Goal: Transaction & Acquisition: Book appointment/travel/reservation

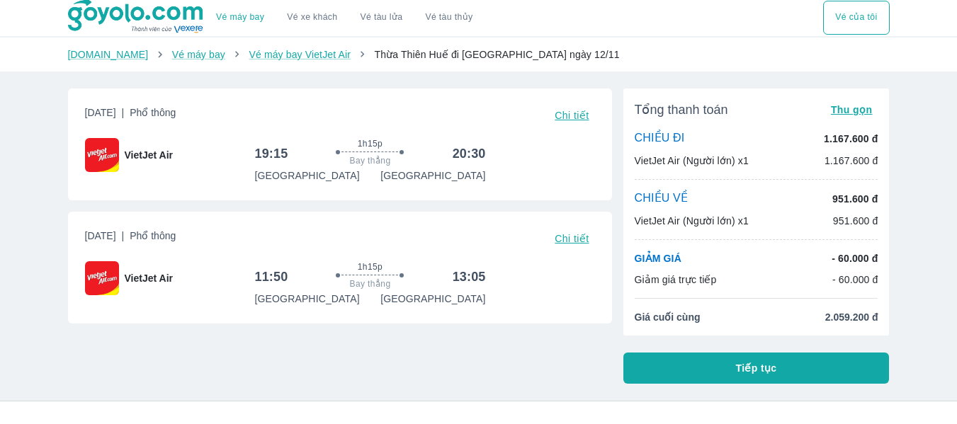
scroll to position [5, 0]
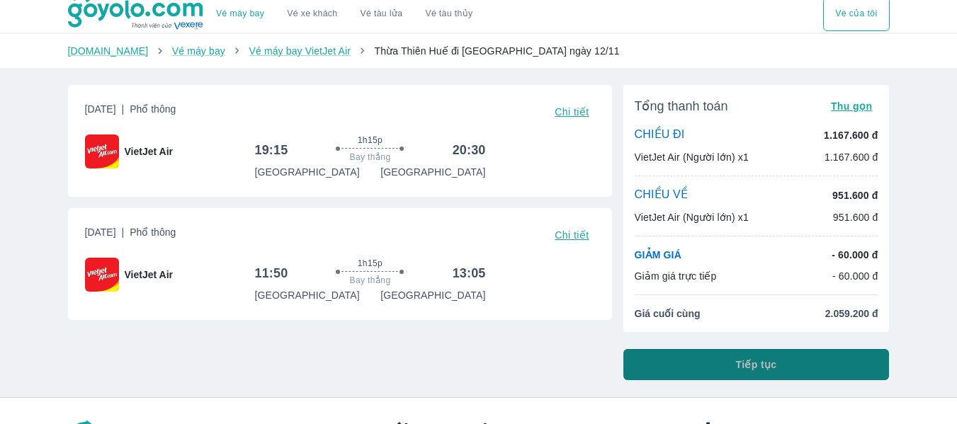
click at [711, 359] on button "Tiếp tục" at bounding box center [757, 364] width 266 height 31
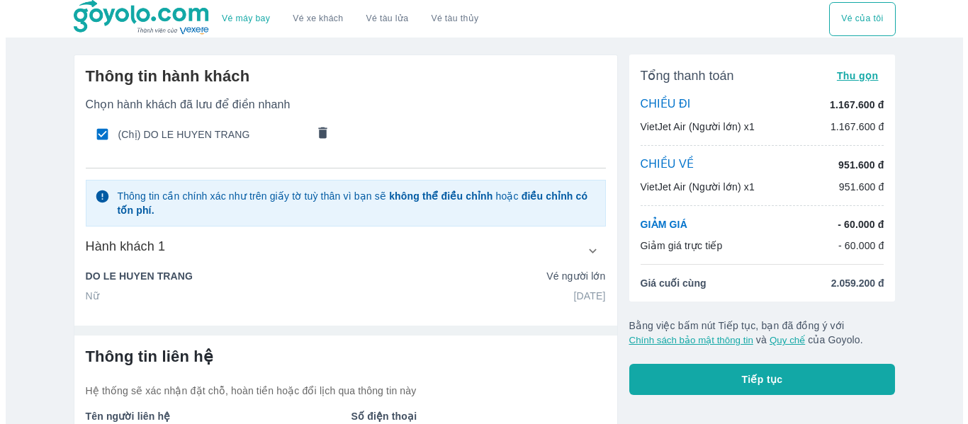
scroll to position [103, 0]
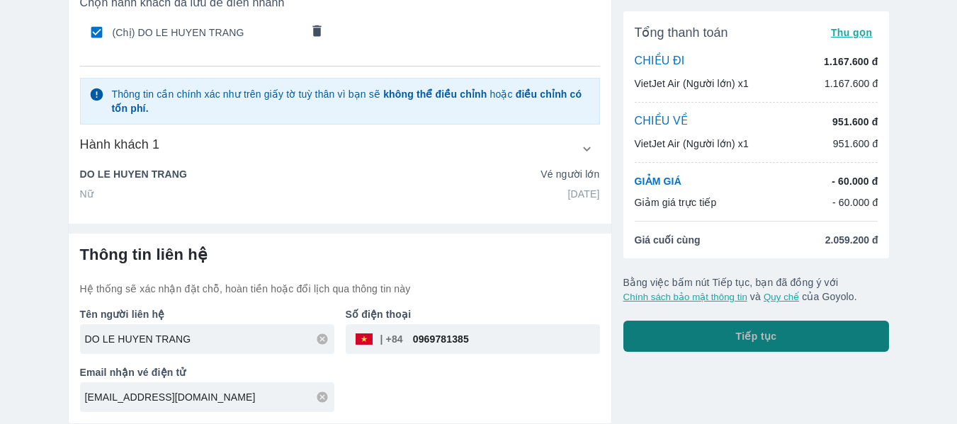
click at [711, 342] on button "Tiếp tục" at bounding box center [757, 336] width 266 height 31
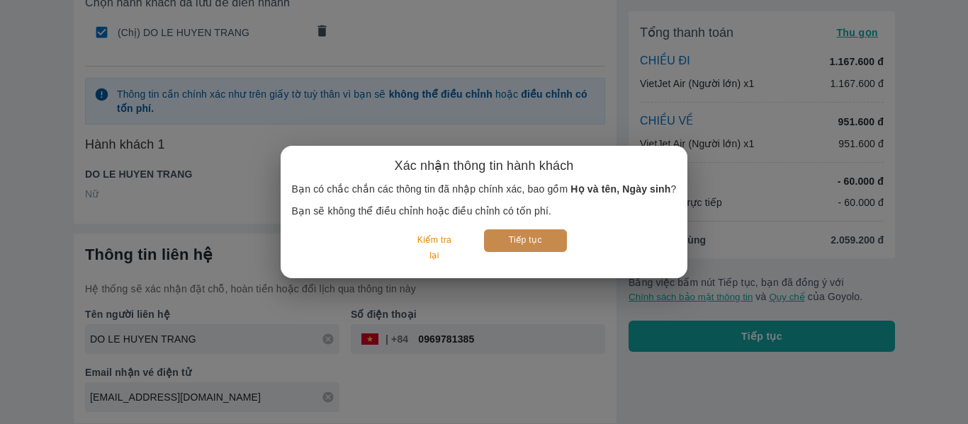
click at [558, 246] on button "Tiếp tục" at bounding box center [525, 241] width 83 height 22
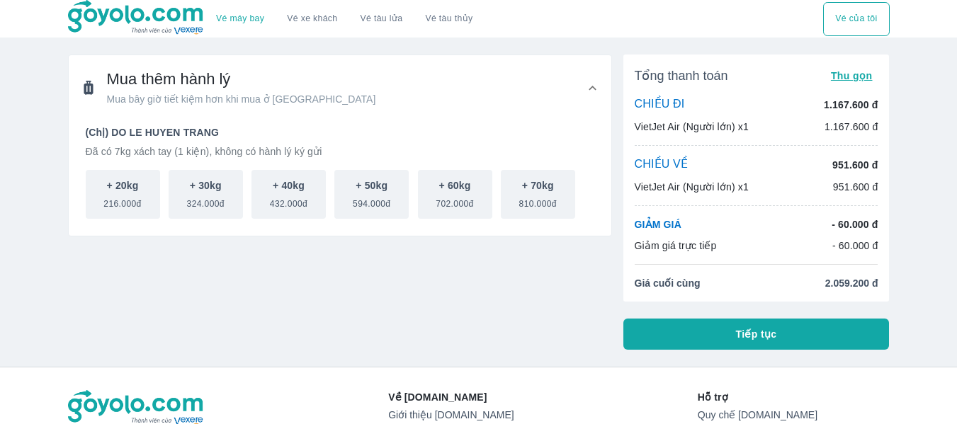
click at [585, 89] on icon at bounding box center [592, 88] width 15 height 15
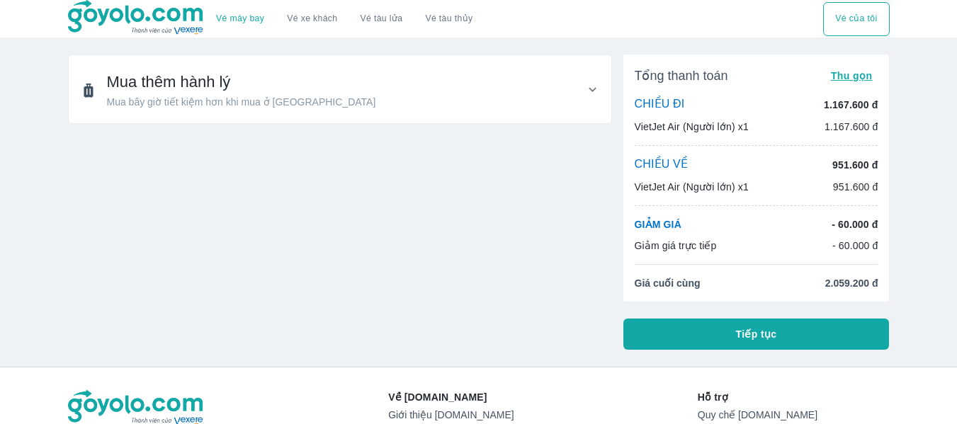
click at [585, 89] on icon at bounding box center [592, 89] width 15 height 15
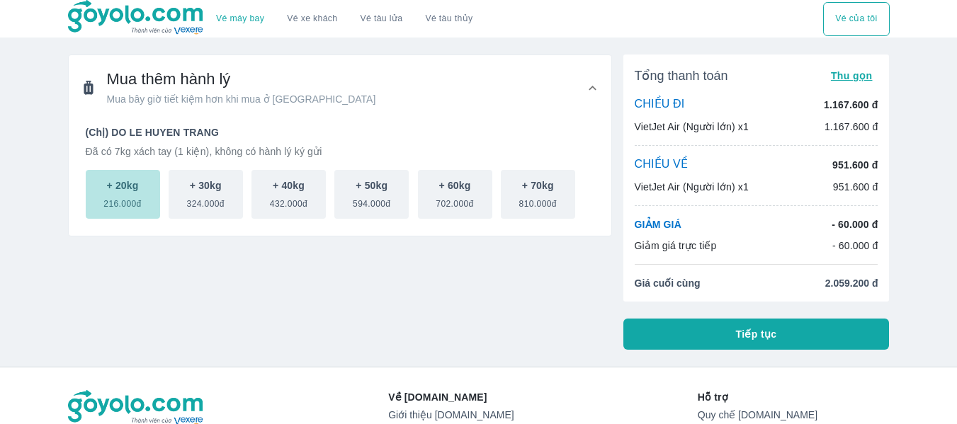
click at [133, 185] on p "+ 20kg" at bounding box center [123, 186] width 32 height 14
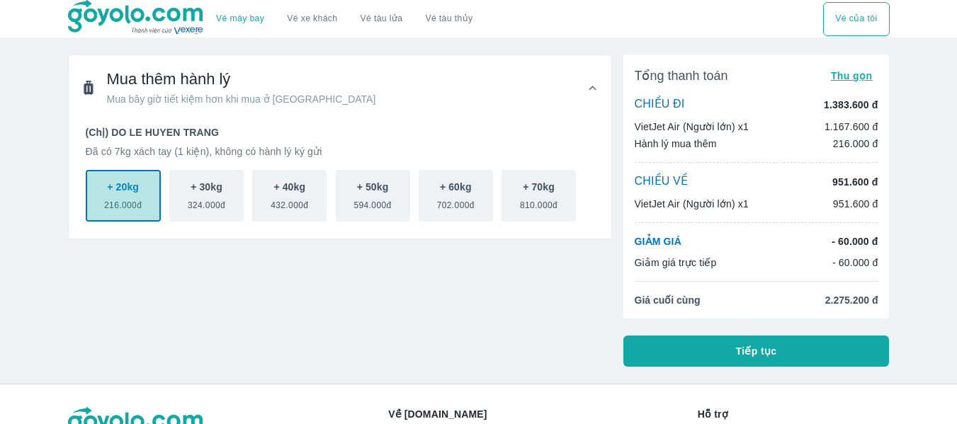
click at [129, 189] on p "+ 20kg" at bounding box center [123, 187] width 32 height 14
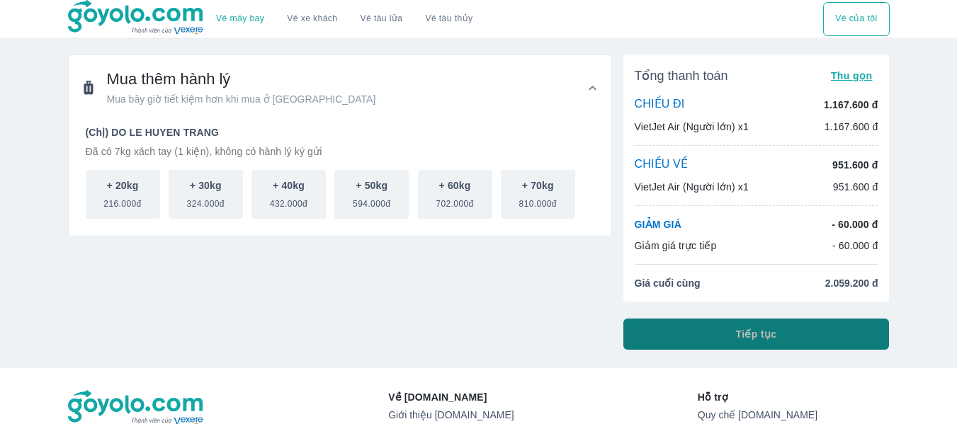
click at [749, 339] on span "Tiếp tục" at bounding box center [756, 334] width 41 height 14
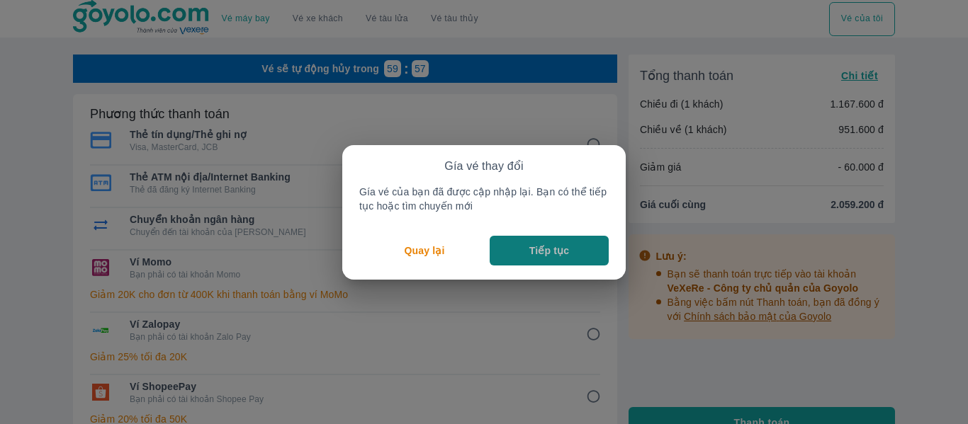
click at [523, 251] on button "Tiếp tục" at bounding box center [549, 251] width 119 height 30
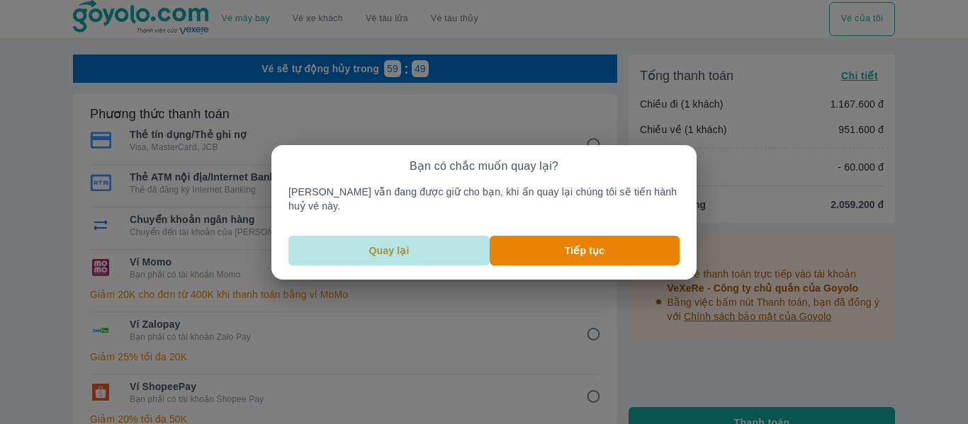
click at [429, 248] on button "Quay lại" at bounding box center [388, 251] width 201 height 30
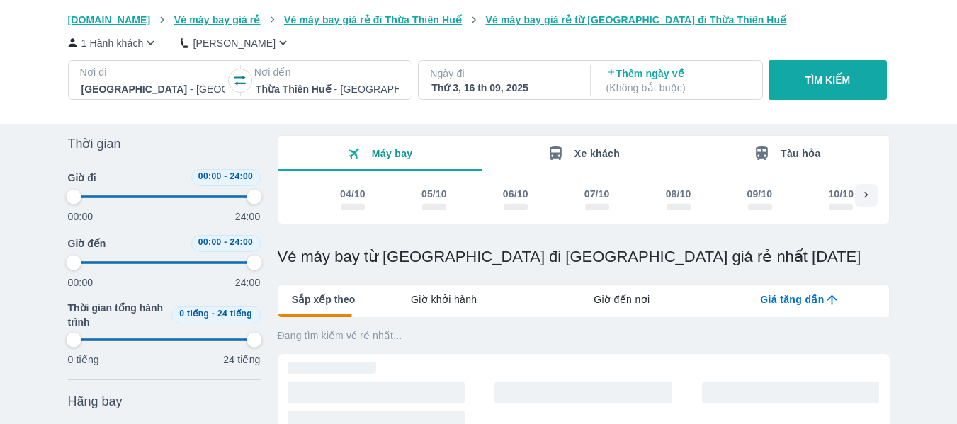
scroll to position [46, 0]
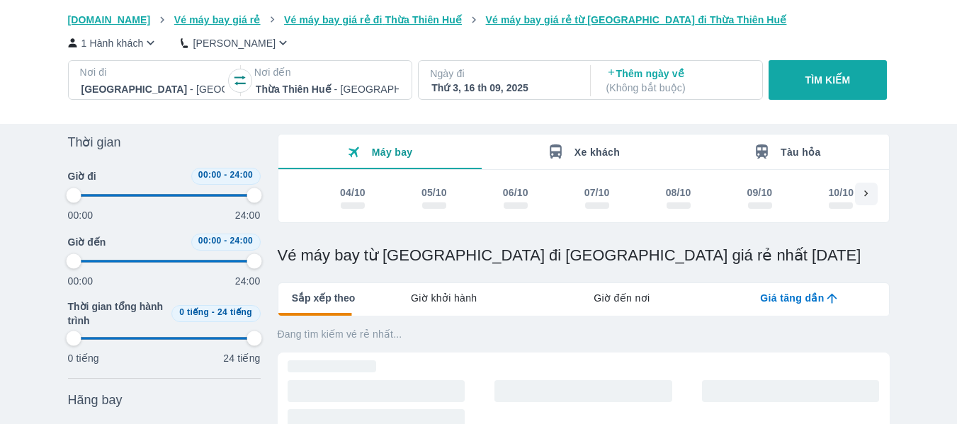
type input "97.9166666666667"
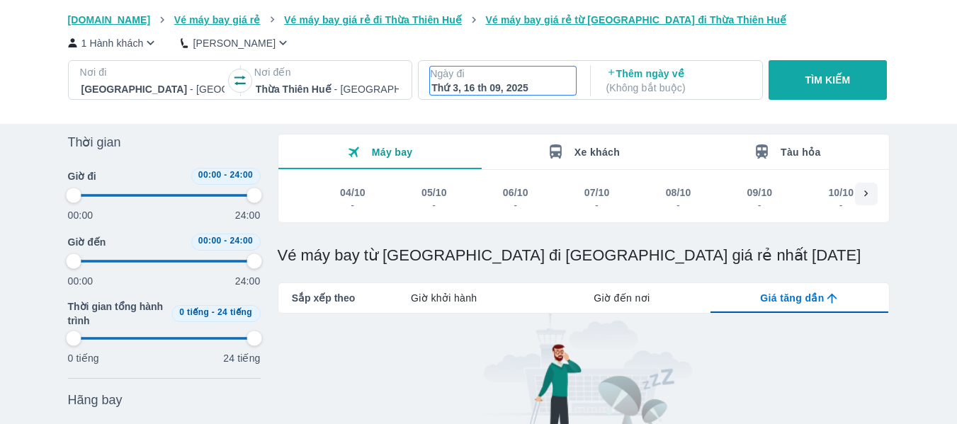
click at [482, 89] on div "Thứ 3, 16 th 09, 2025" at bounding box center [503, 88] width 143 height 14
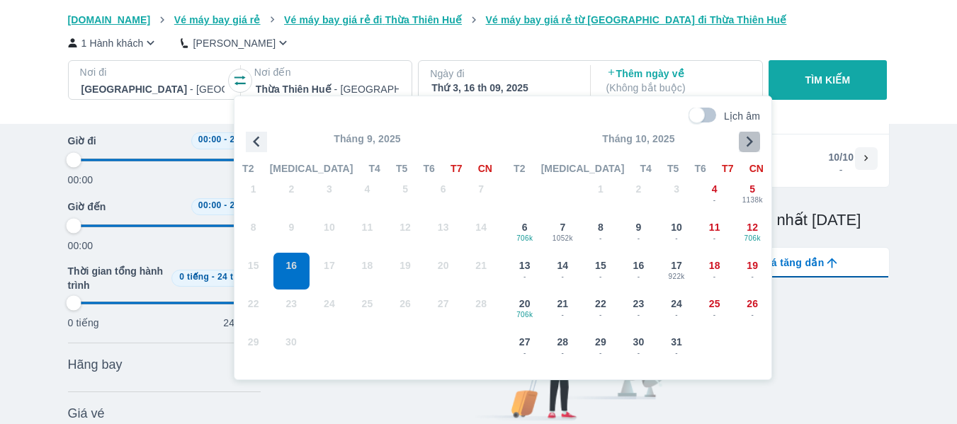
click at [751, 142] on icon "button" at bounding box center [750, 142] width 6 height 11
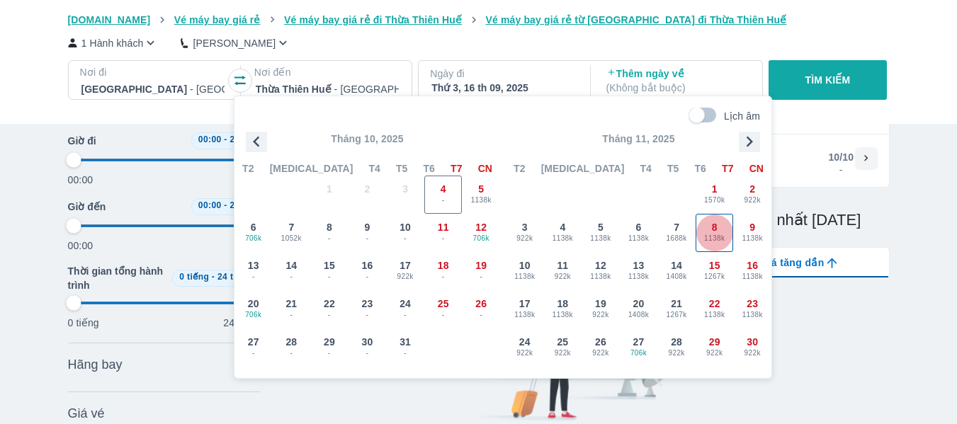
click at [717, 230] on span "8" at bounding box center [715, 227] width 6 height 14
type input "97.9166666666667"
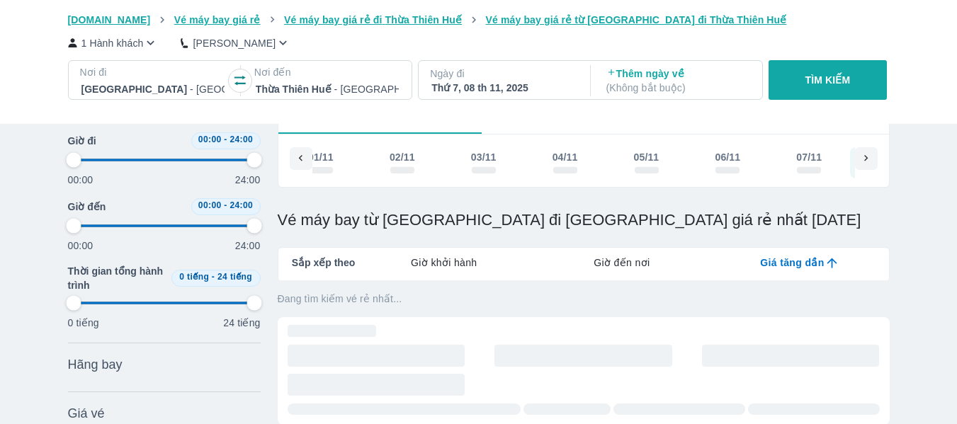
scroll to position [0, 2388]
type input "97.9166666666667"
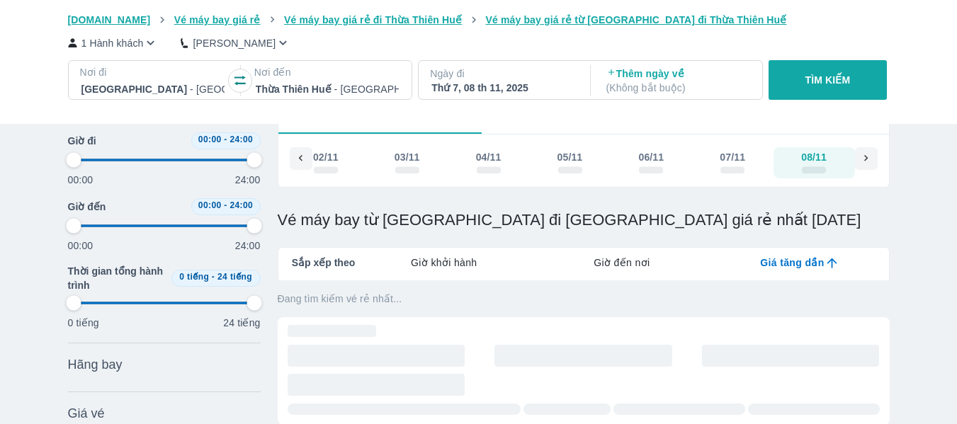
type input "97.9166666666667"
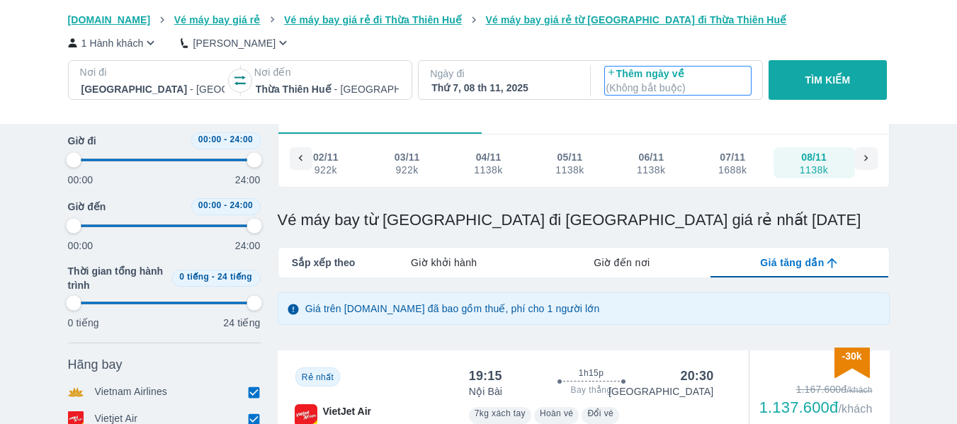
click at [683, 84] on p "( Không bắt buộc )" at bounding box center [678, 88] width 143 height 14
type input "97.9166666666667"
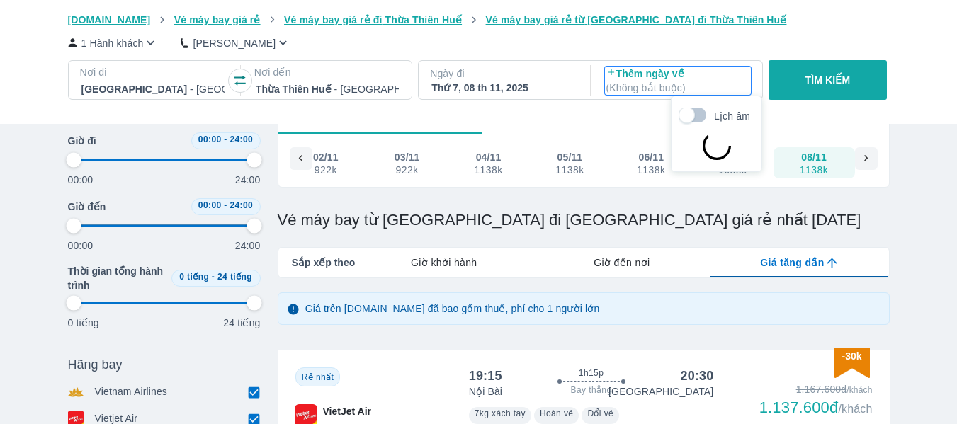
type input "97.9166666666667"
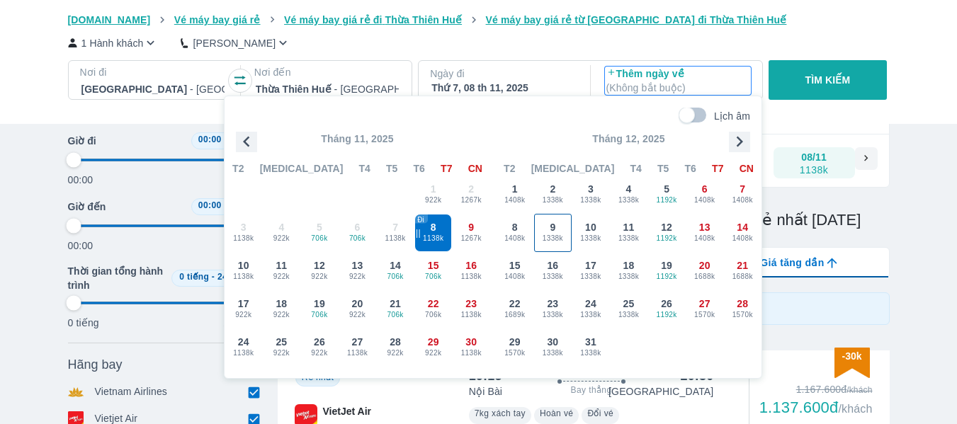
type input "97.9166666666667"
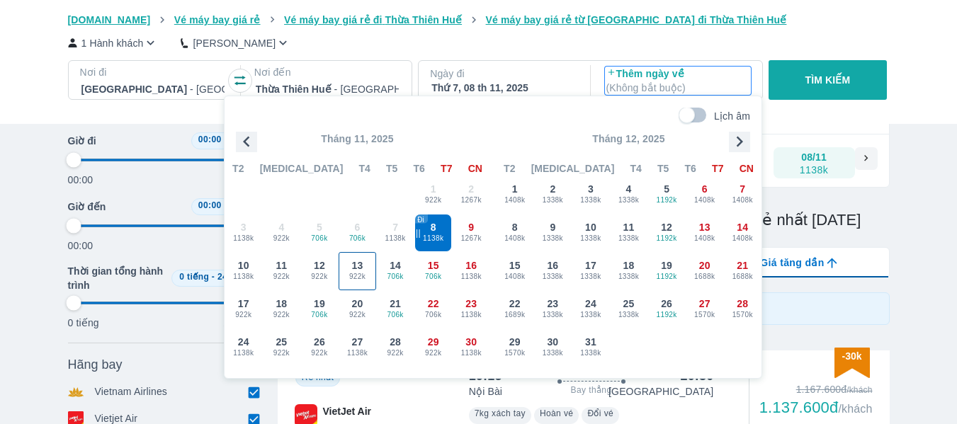
type input "97.9166666666667"
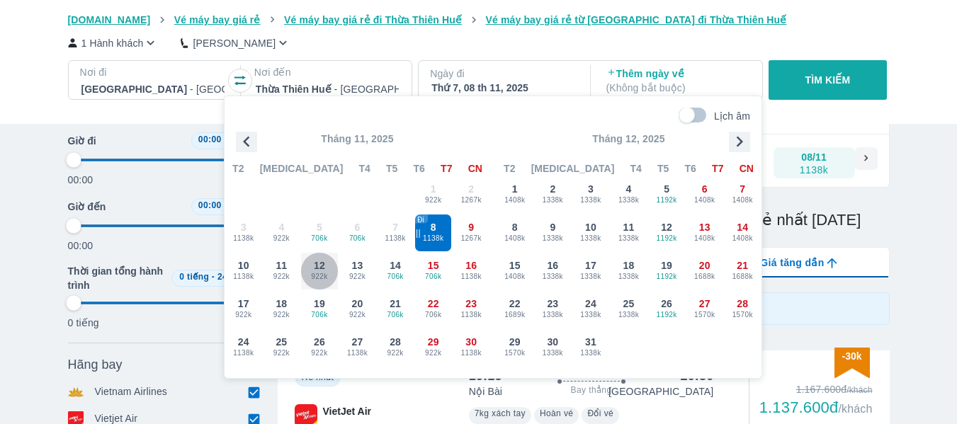
click at [317, 274] on span "922k" at bounding box center [319, 276] width 37 height 11
type input "97.9166666666667"
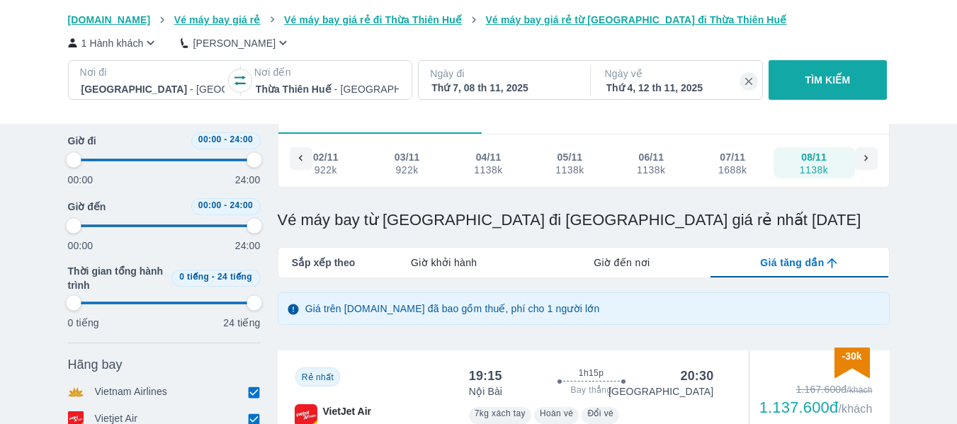
type input "97.9166666666667"
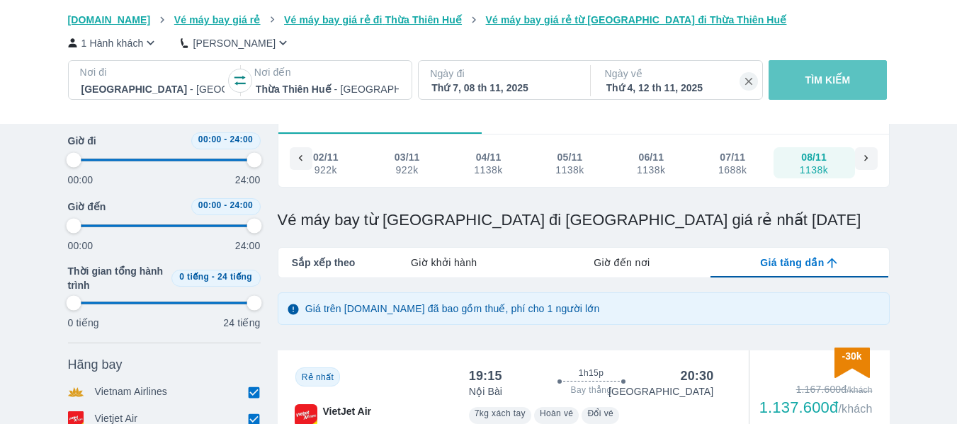
click at [796, 82] on button "TÌM KIẾM" at bounding box center [828, 80] width 118 height 40
type input "97.9166666666667"
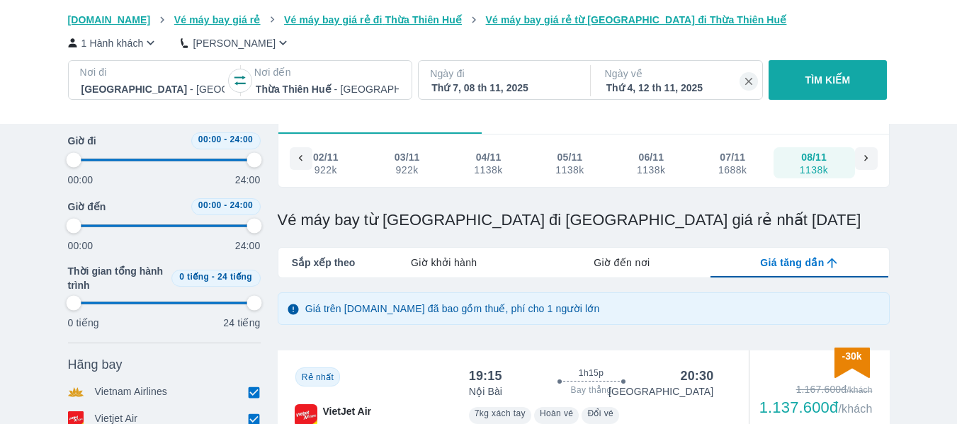
type input "97.9166666666667"
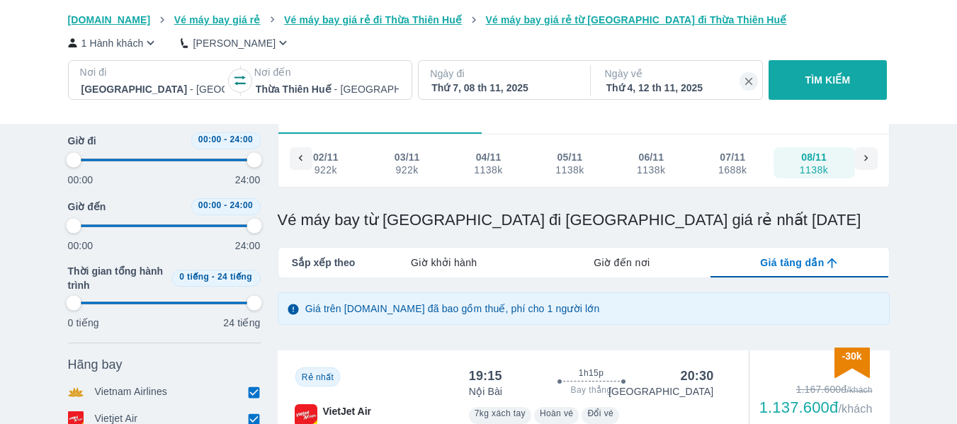
type input "97.9166666666667"
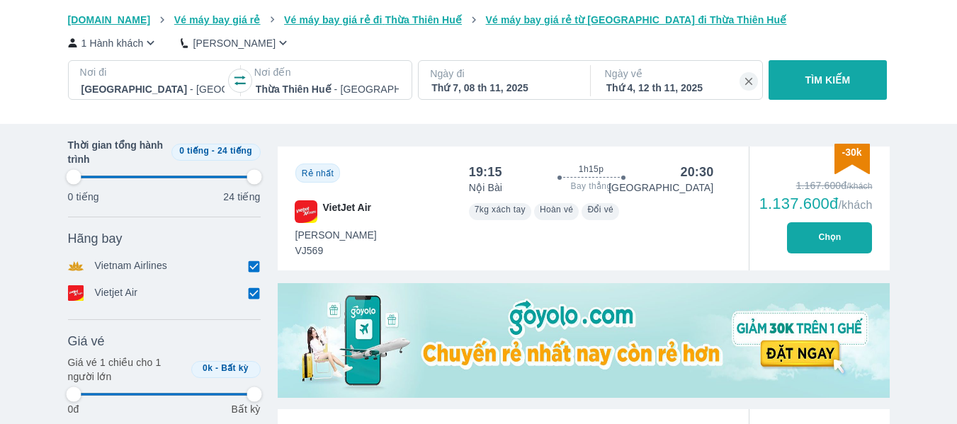
scroll to position [286, 0]
type input "97.9166666666667"
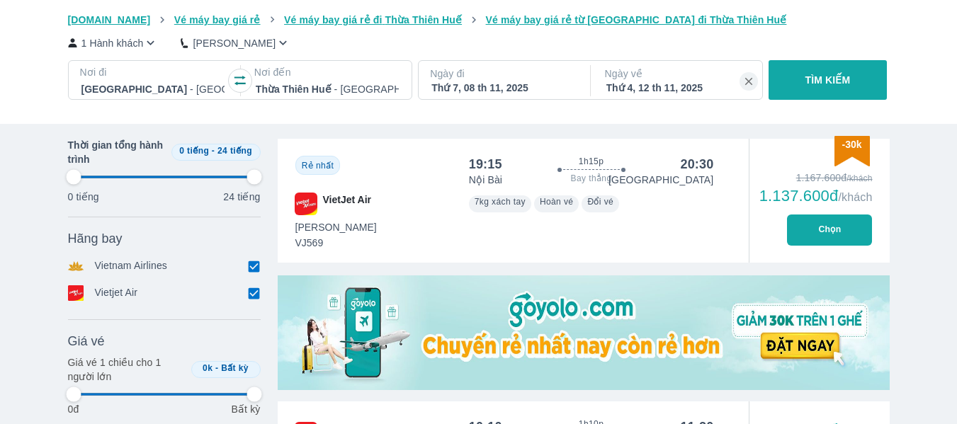
type input "97.9166666666667"
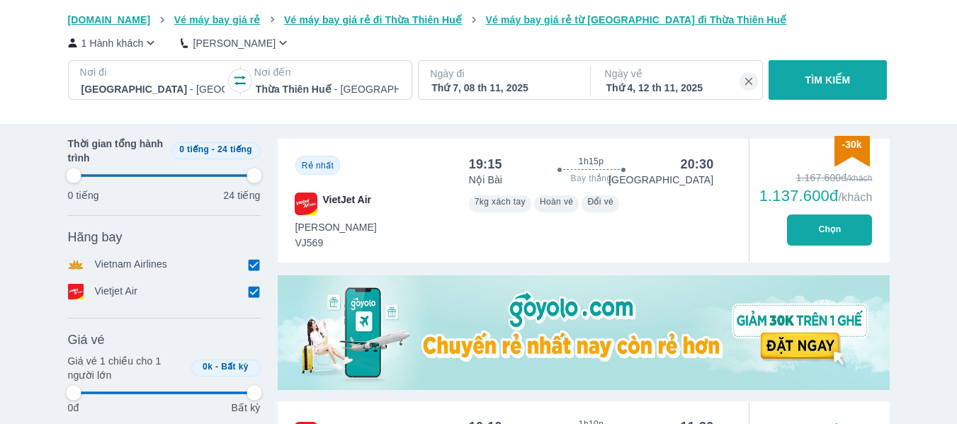
type input "97.9166666666667"
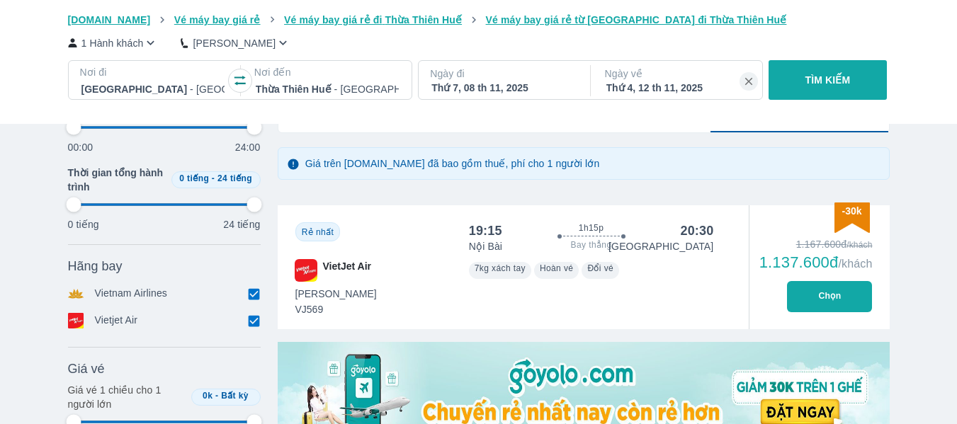
scroll to position [165, 0]
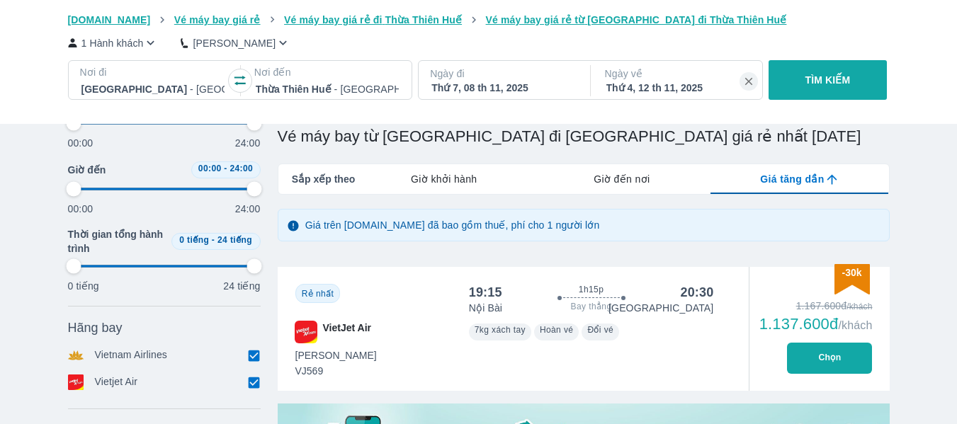
type input "97.9166666666667"
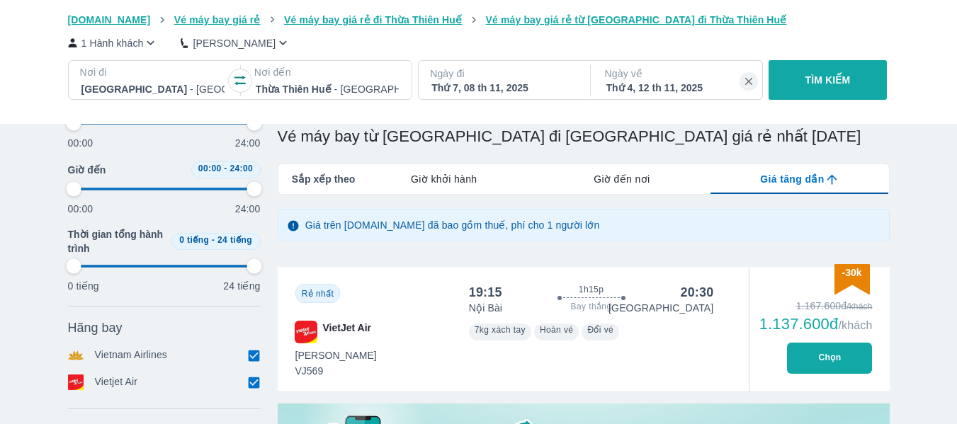
type input "97.9166666666667"
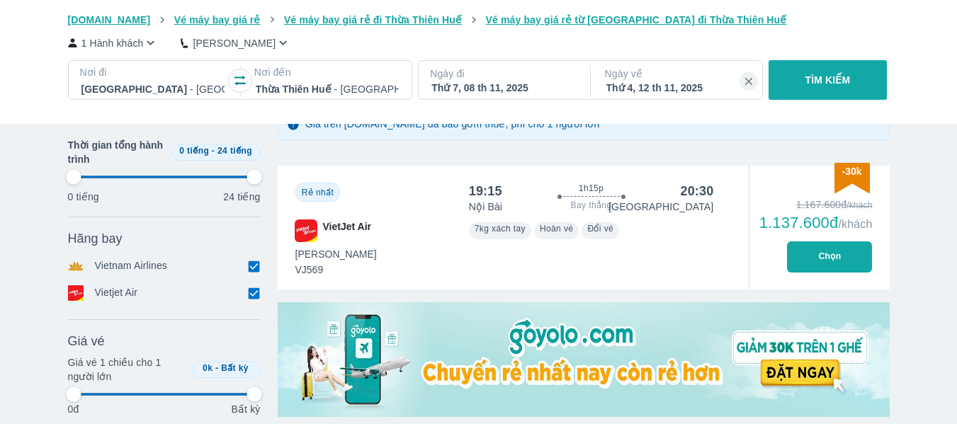
scroll to position [267, 0]
type input "97.9166666666667"
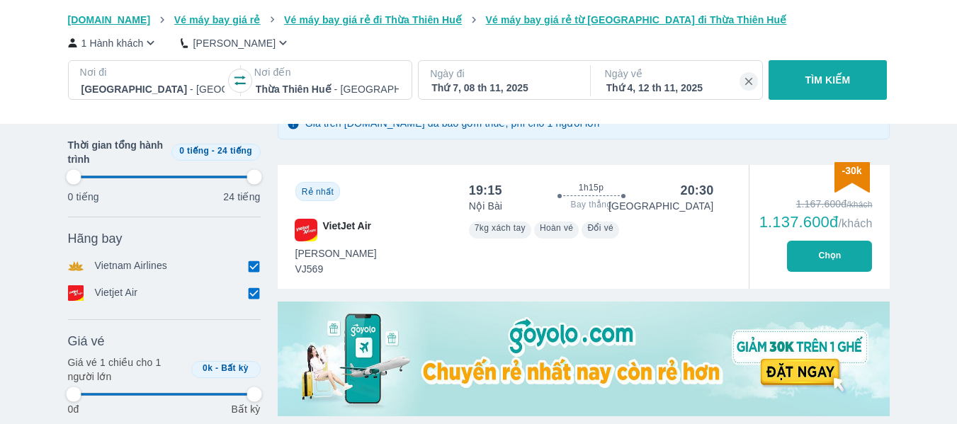
type input "97.9166666666667"
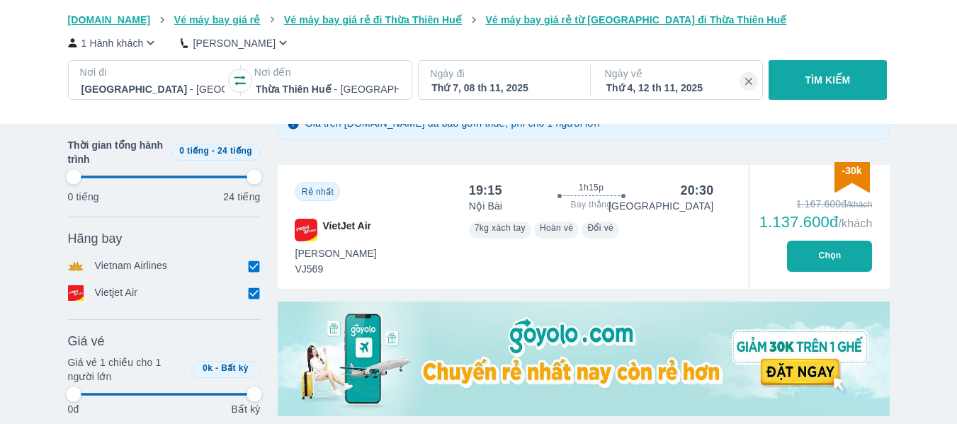
type input "97.9166666666667"
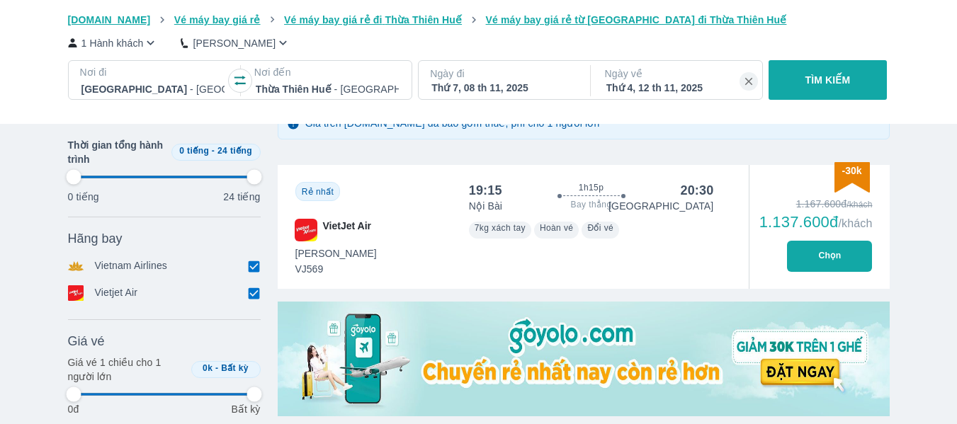
type input "97.9166666666667"
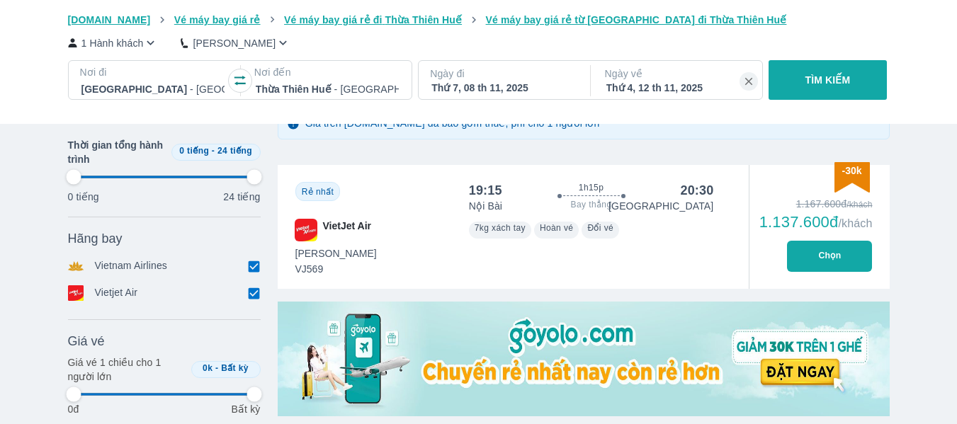
type input "97.9166666666667"
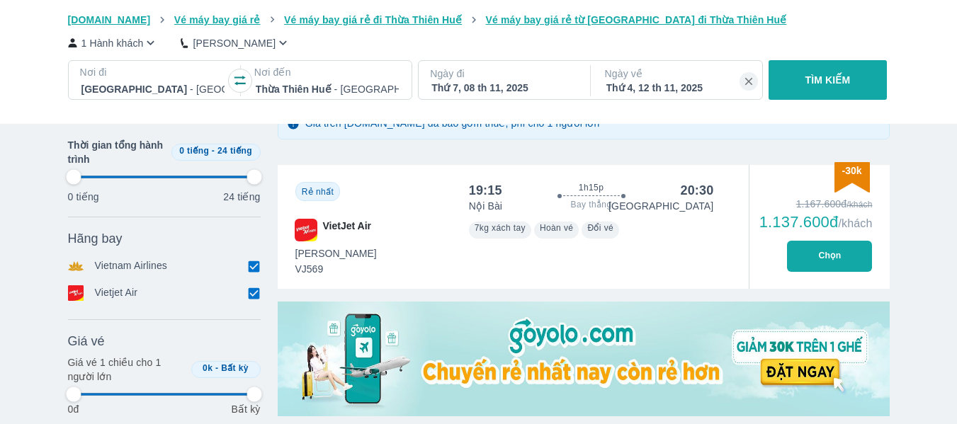
type input "97.9166666666667"
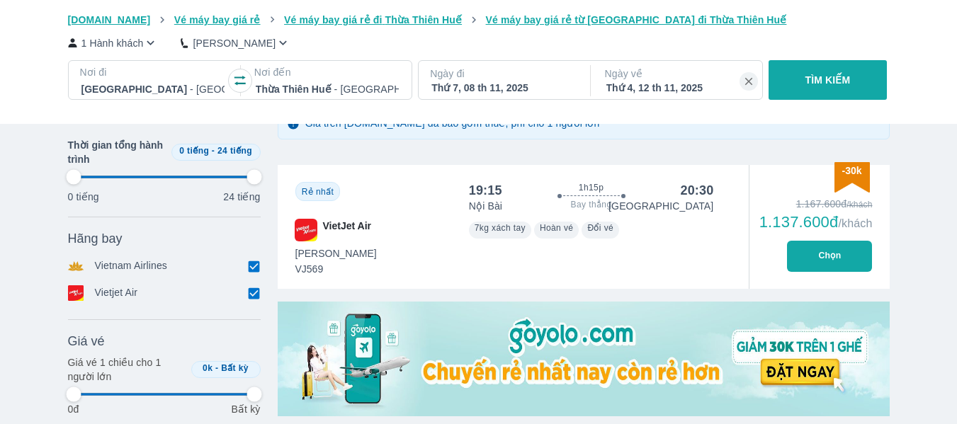
type input "97.9166666666667"
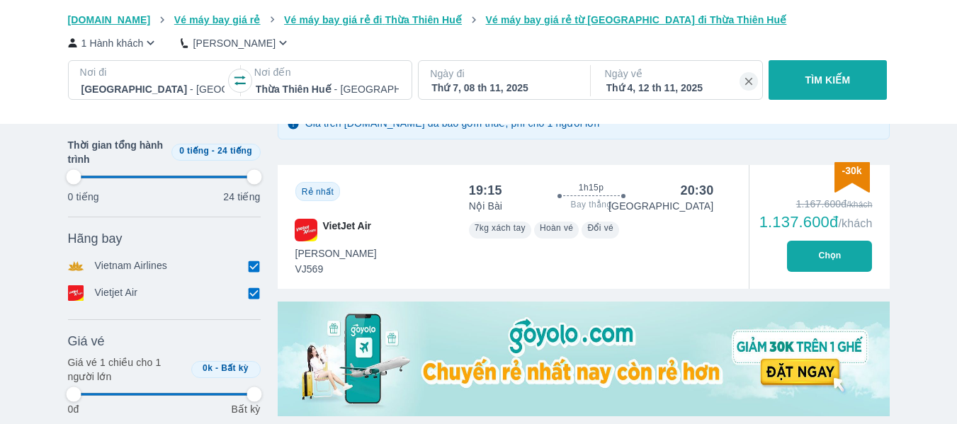
type input "97.9166666666667"
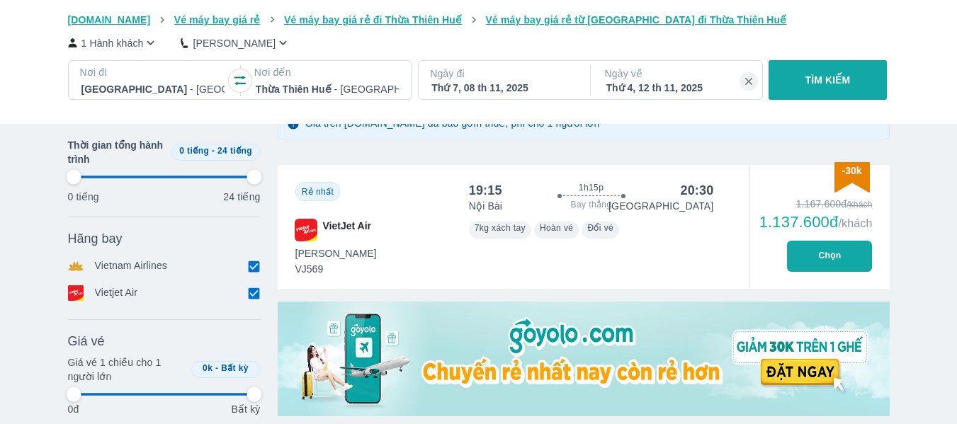
type input "97.9166666666667"
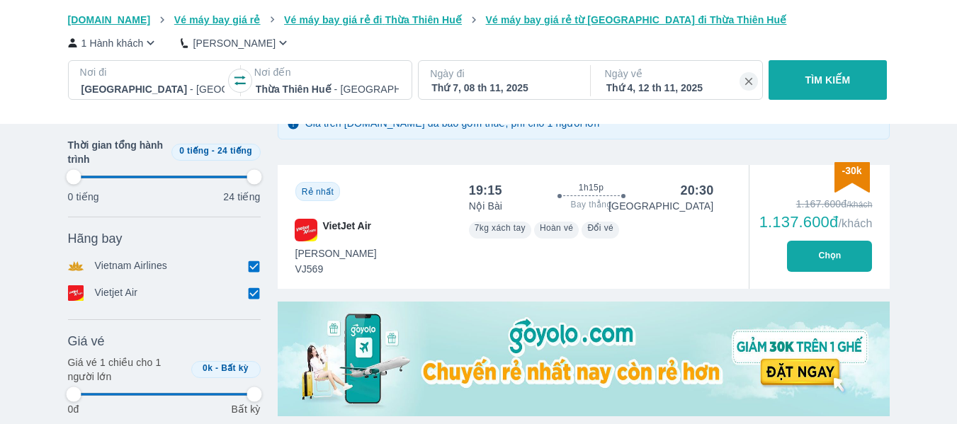
type input "97.9166666666667"
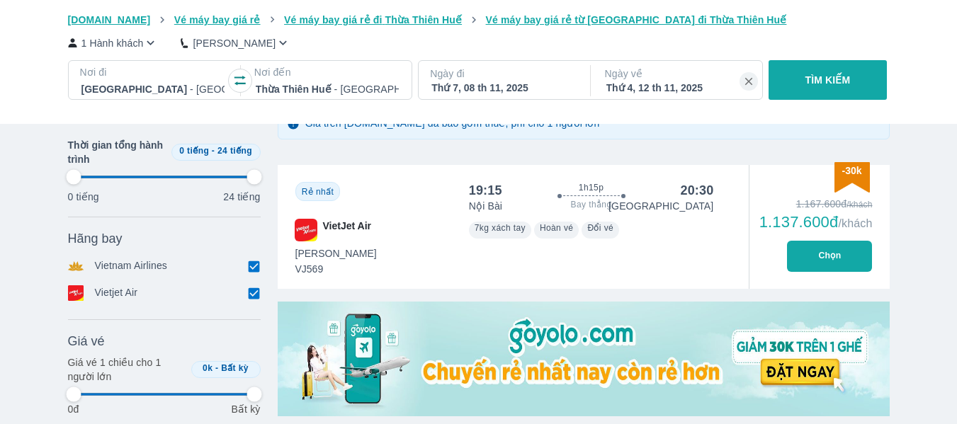
type input "97.9166666666667"
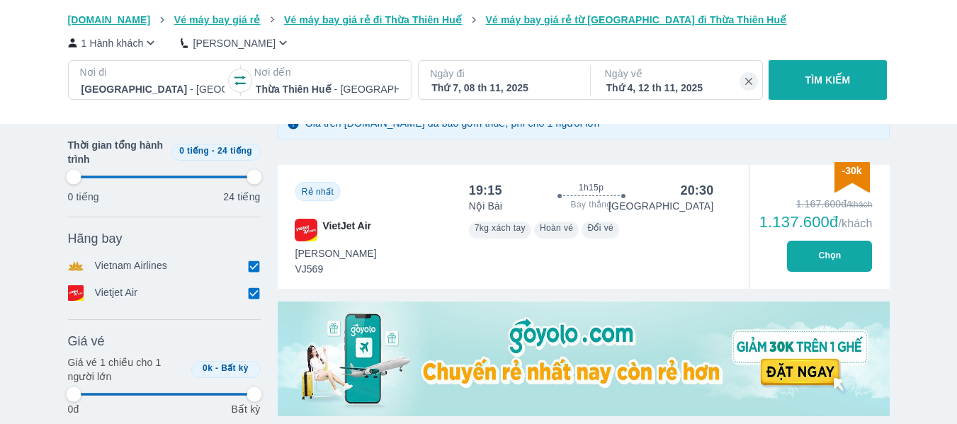
type input "97.9166666666667"
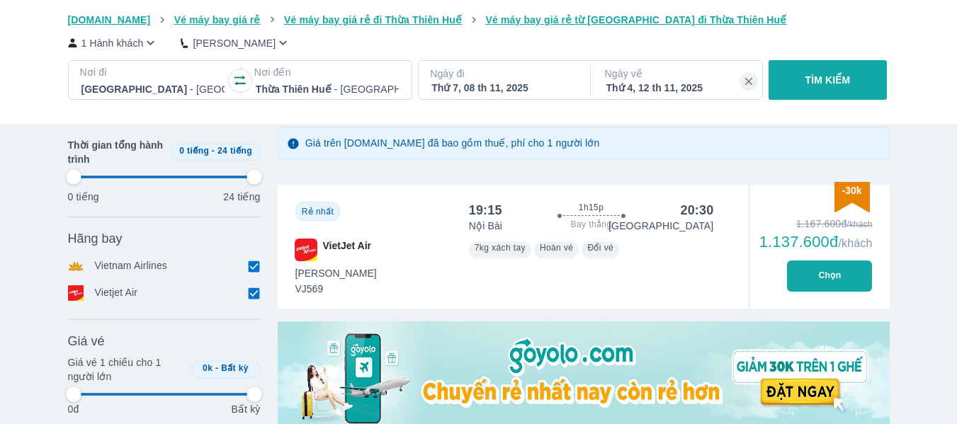
scroll to position [278, 0]
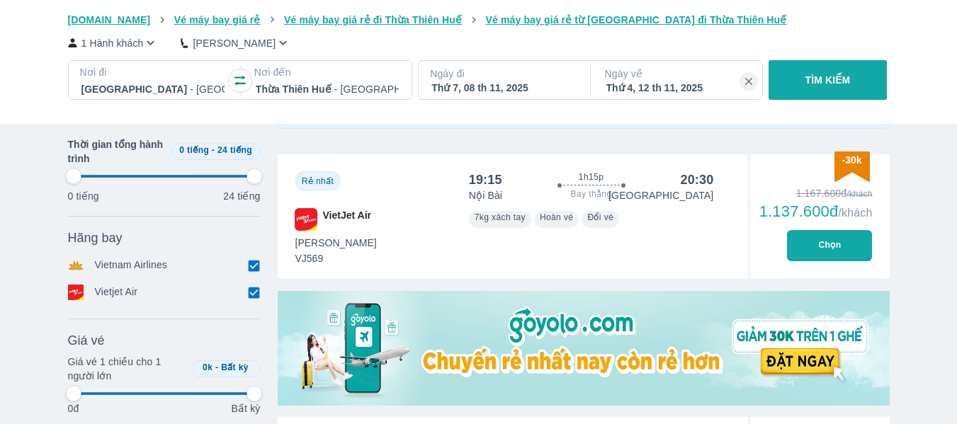
click at [514, 222] on span "7kg xách tay" at bounding box center [500, 218] width 51 height 10
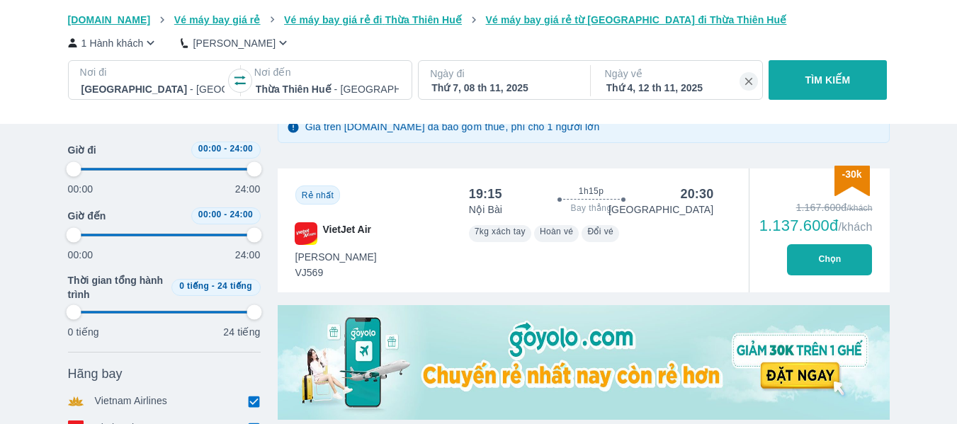
scroll to position [260, 0]
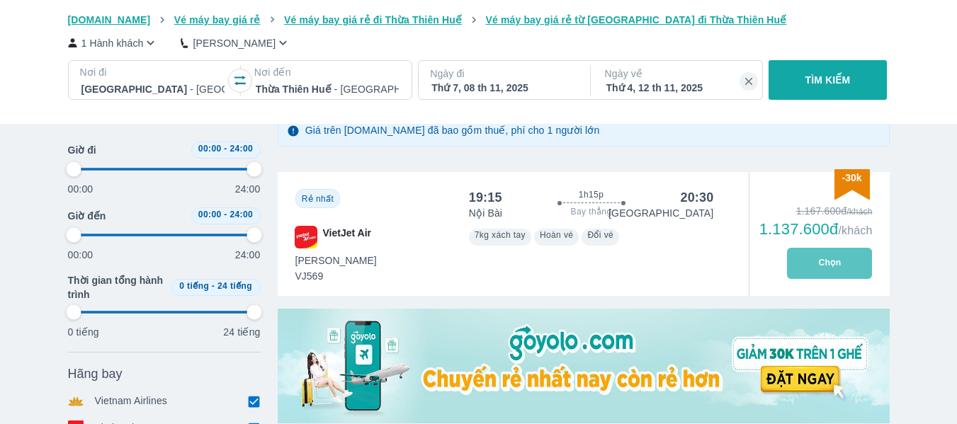
click at [823, 256] on button "Chọn" at bounding box center [829, 263] width 85 height 31
type input "97.9166666666667"
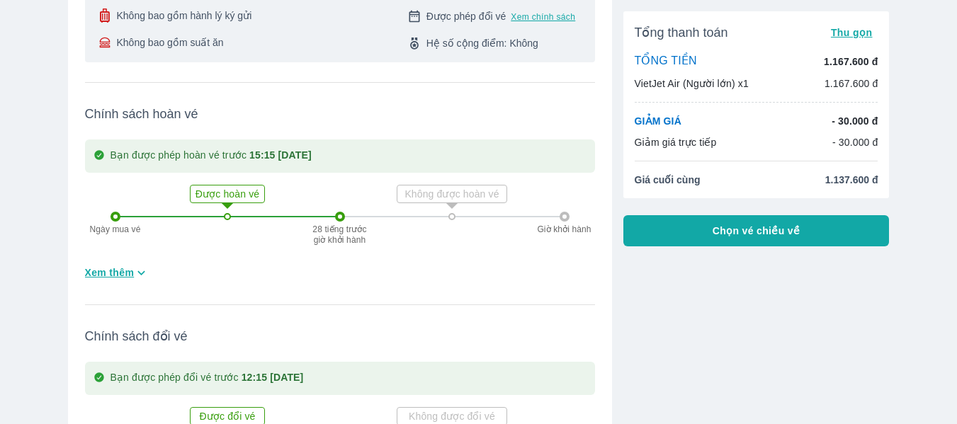
scroll to position [314, 0]
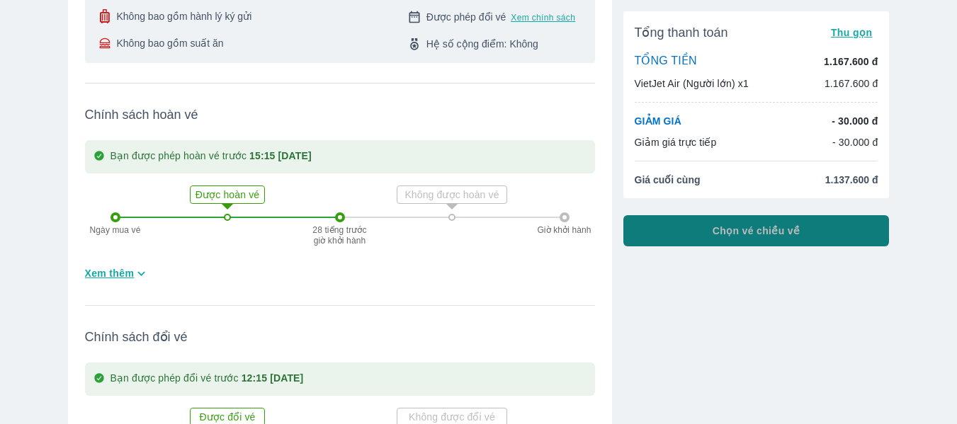
click at [769, 230] on span "Chọn vé chiều về" at bounding box center [757, 231] width 88 height 14
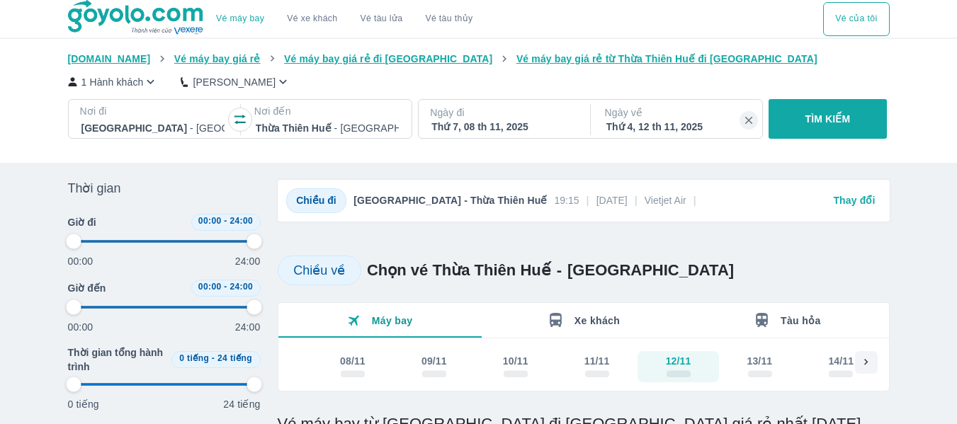
type input "97.9166666666667"
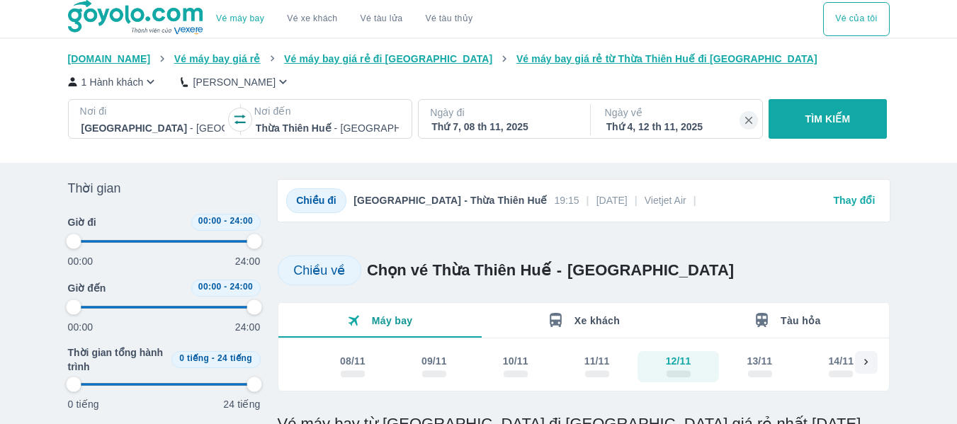
type input "97.9166666666667"
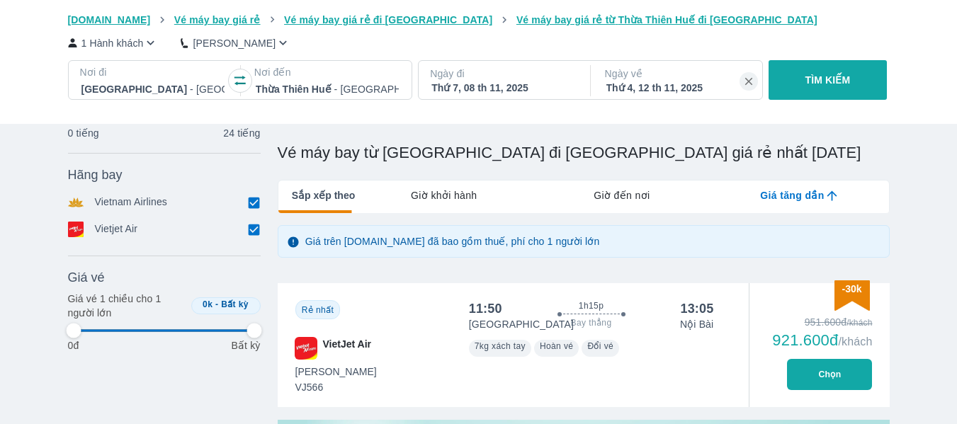
type input "97.9166666666667"
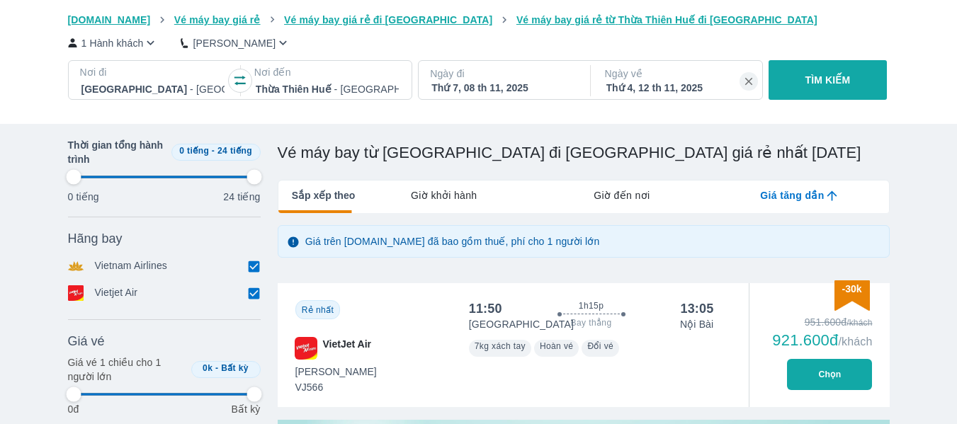
scroll to position [284, 0]
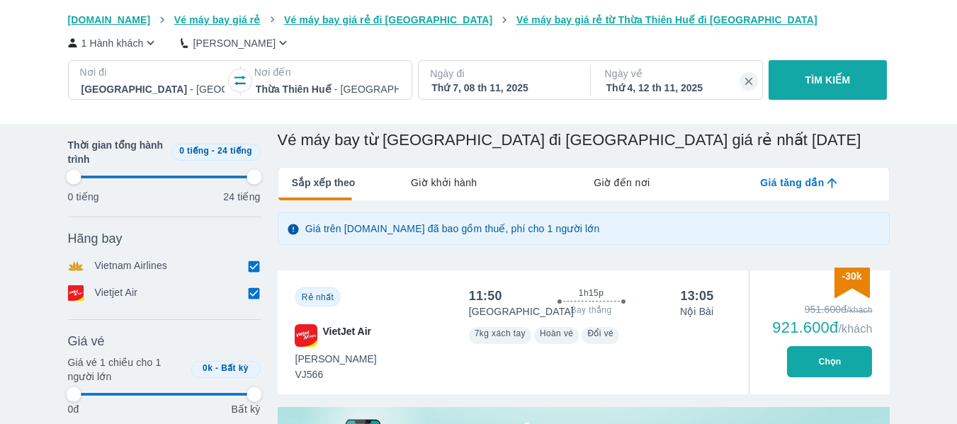
type input "97.9166666666667"
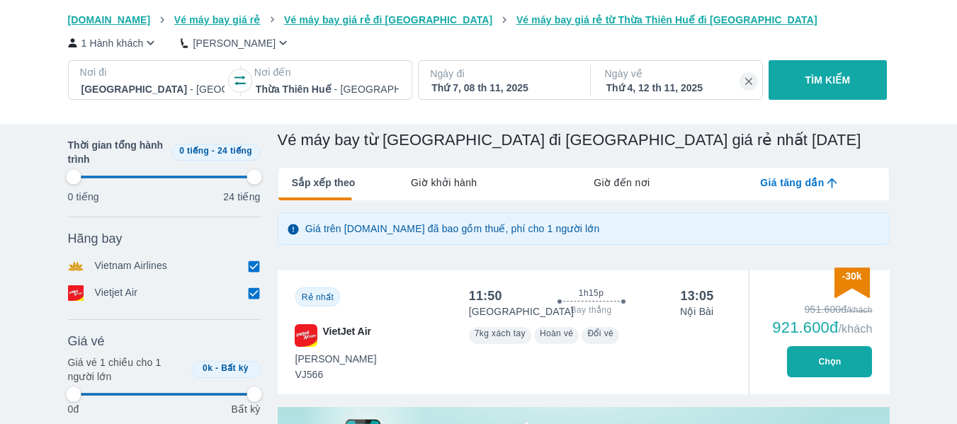
type input "97.9166666666667"
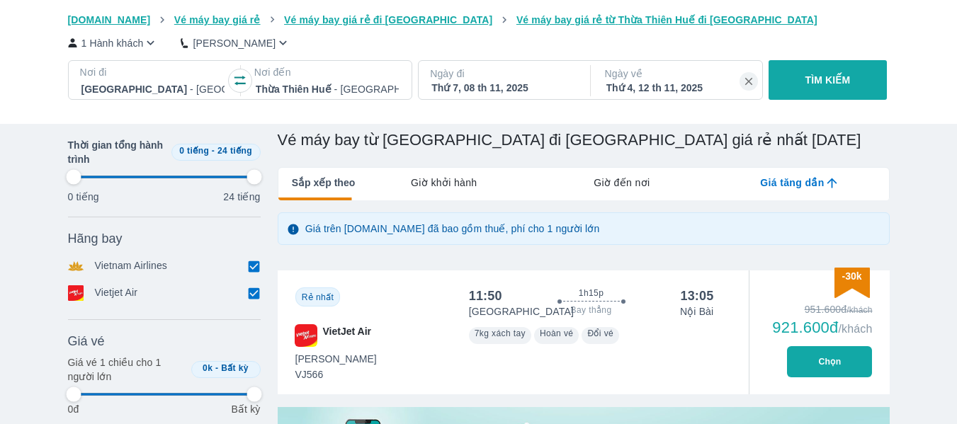
type input "97.9166666666667"
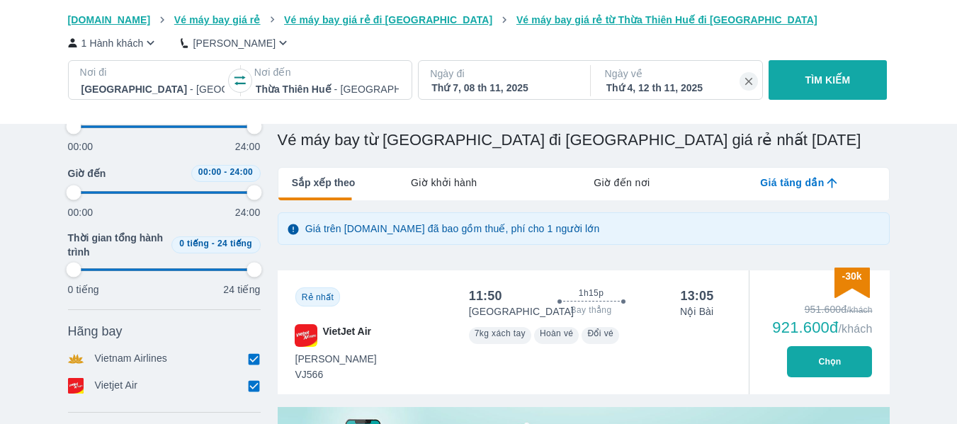
scroll to position [326, 0]
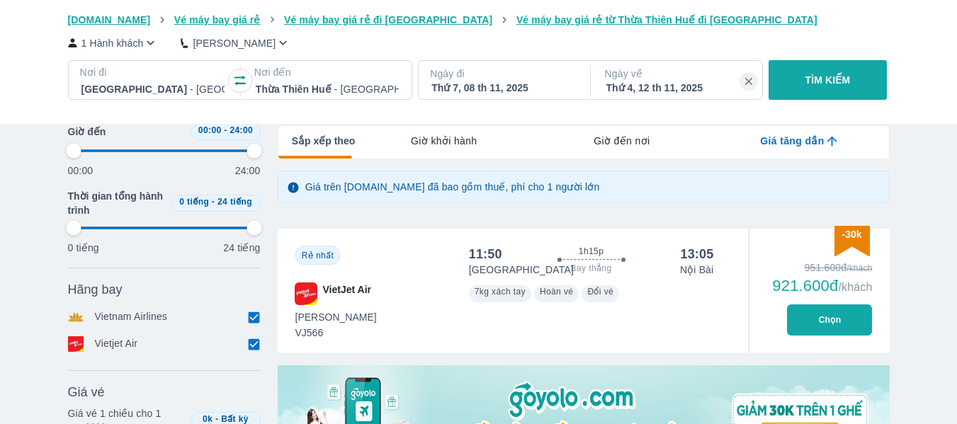
type input "97.9166666666667"
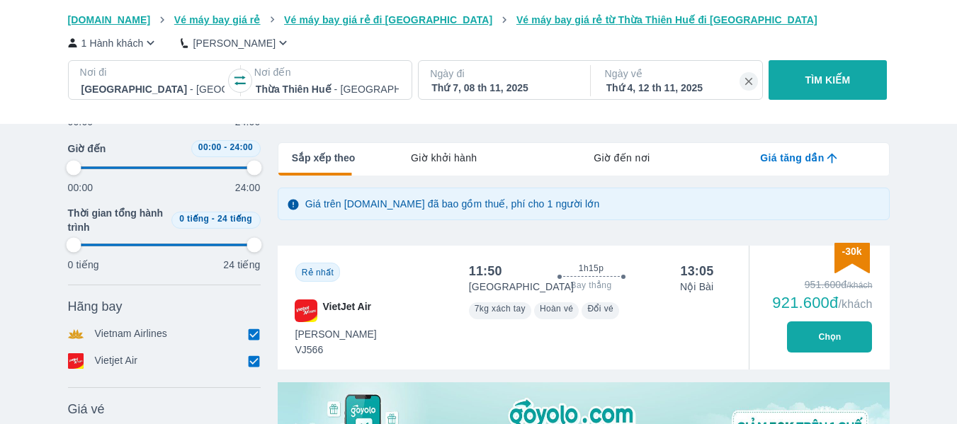
scroll to position [308, 0]
type input "97.9166666666667"
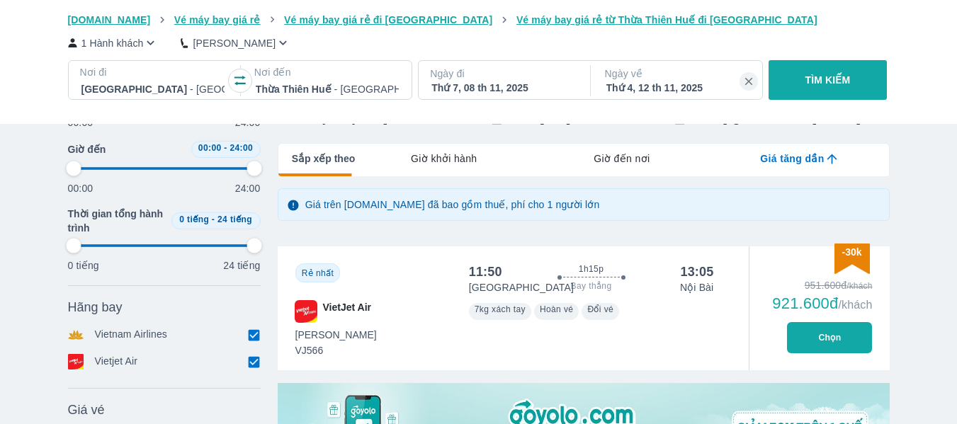
type input "97.9166666666667"
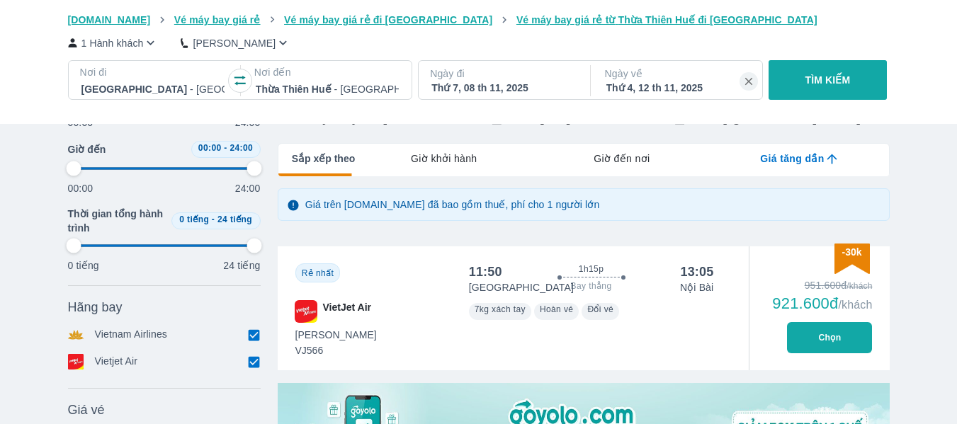
type input "97.9166666666667"
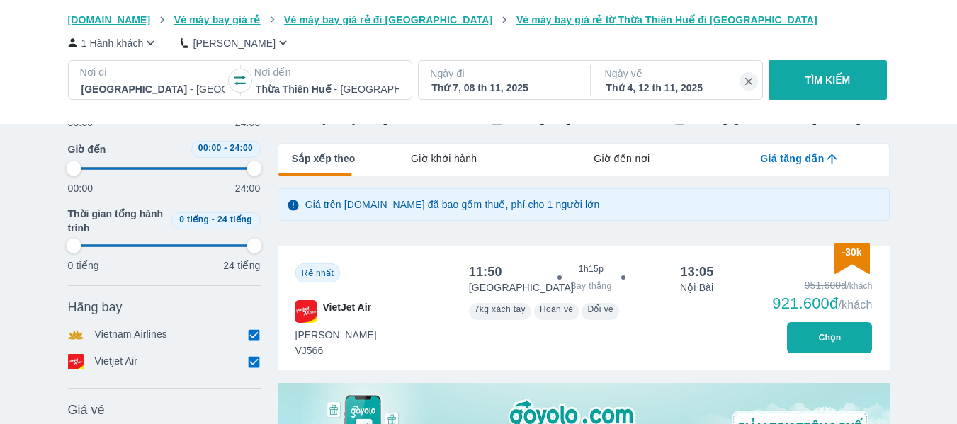
type input "97.9166666666667"
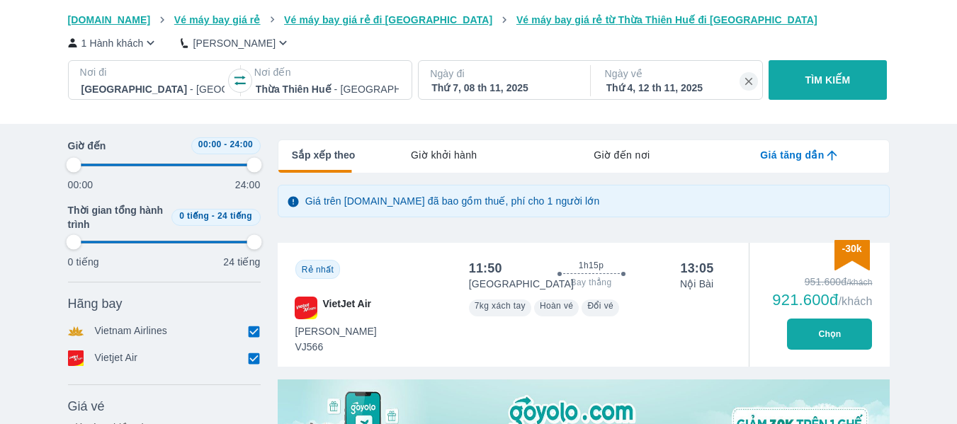
scroll to position [310, 0]
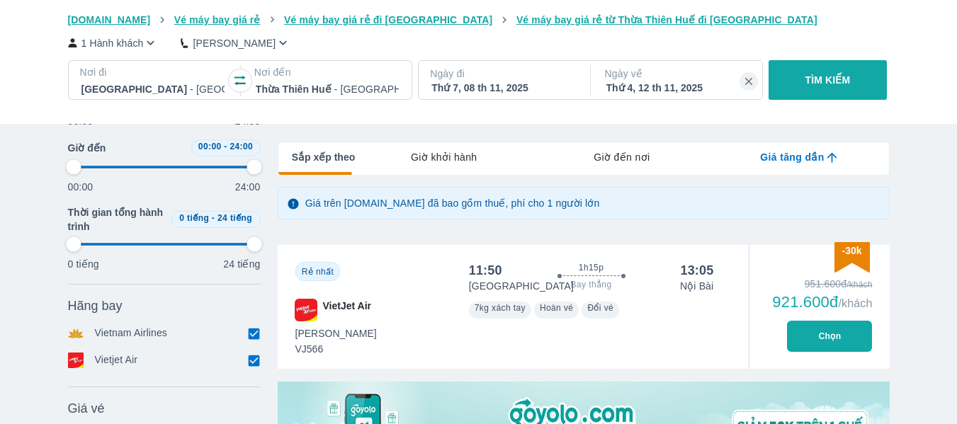
type input "97.9166666666667"
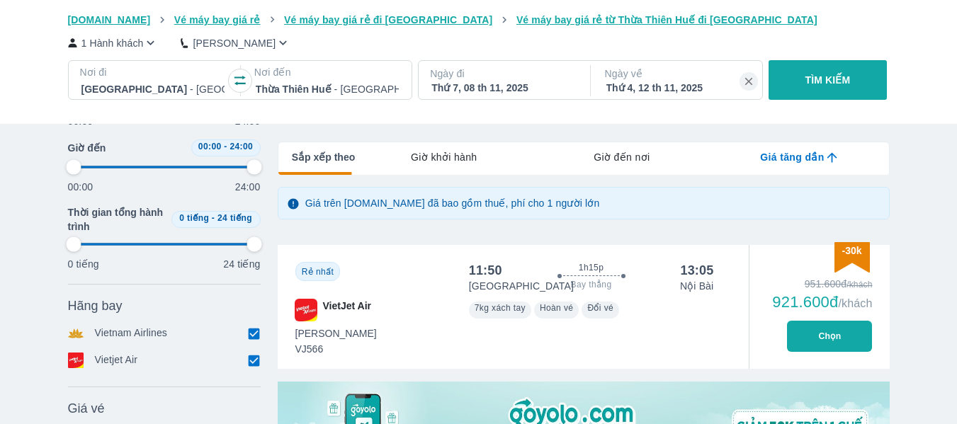
type input "97.9166666666667"
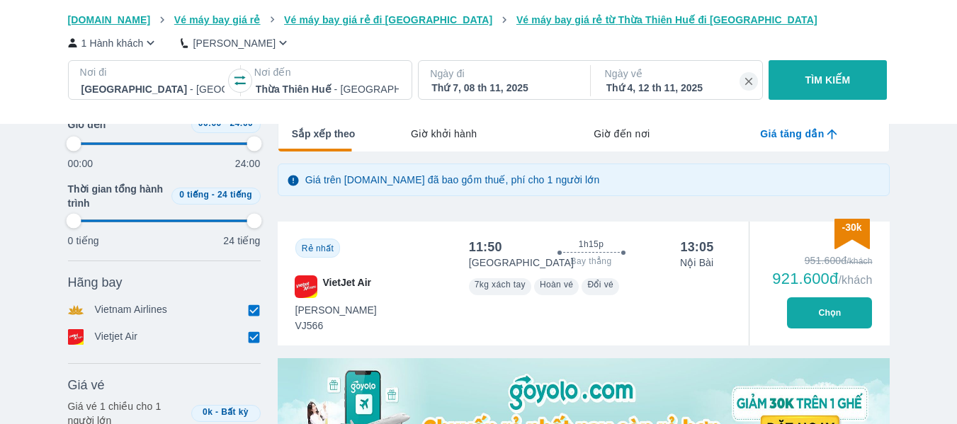
type input "97.9166666666667"
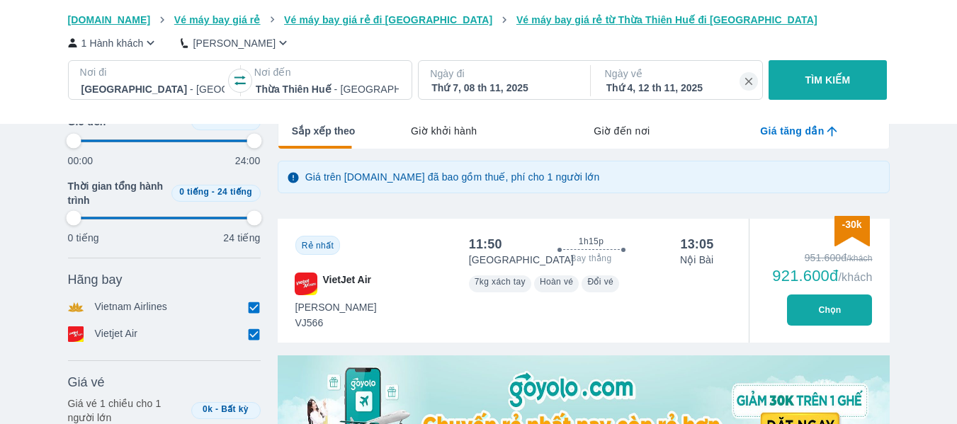
type input "97.9166666666667"
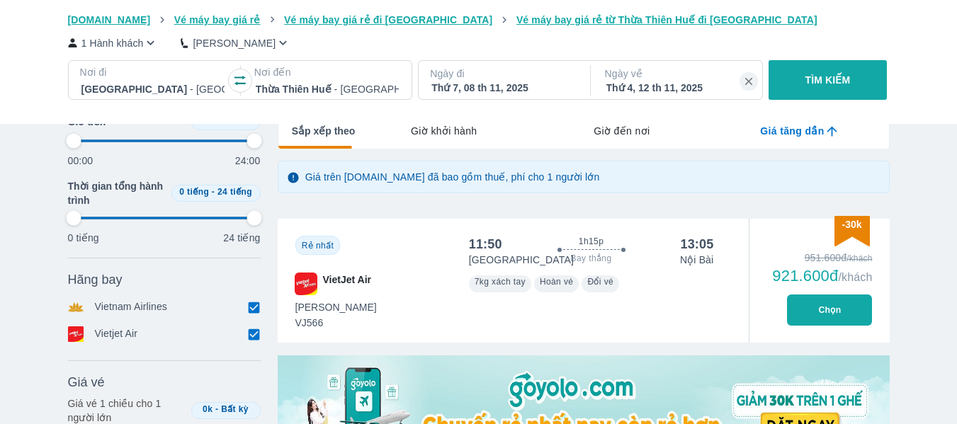
type input "97.9166666666667"
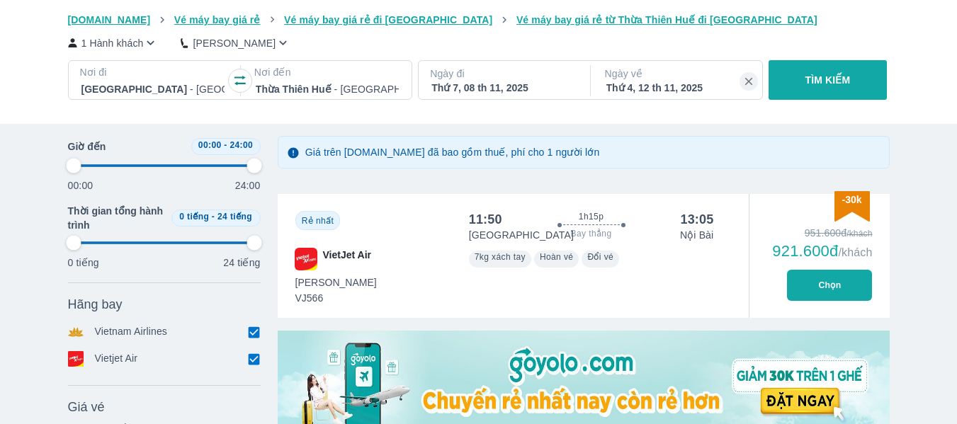
scroll to position [361, 0]
type input "97.9166666666667"
click at [835, 279] on button "Chọn" at bounding box center [829, 284] width 85 height 31
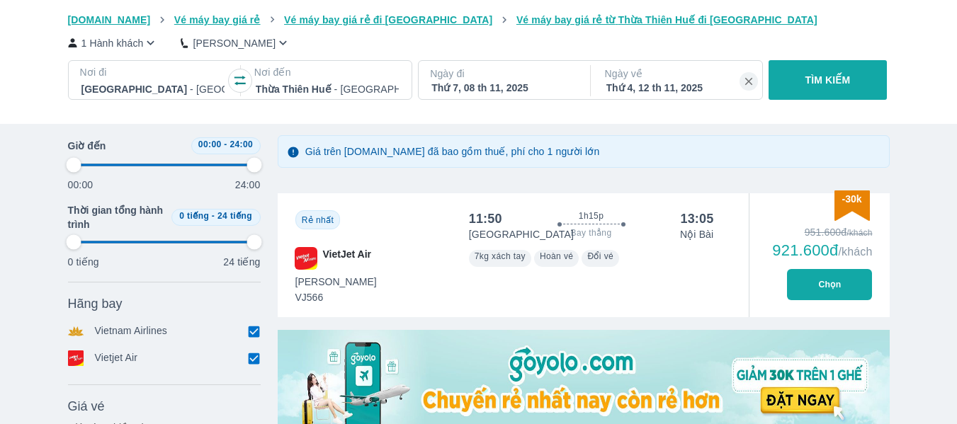
type input "97.9166666666667"
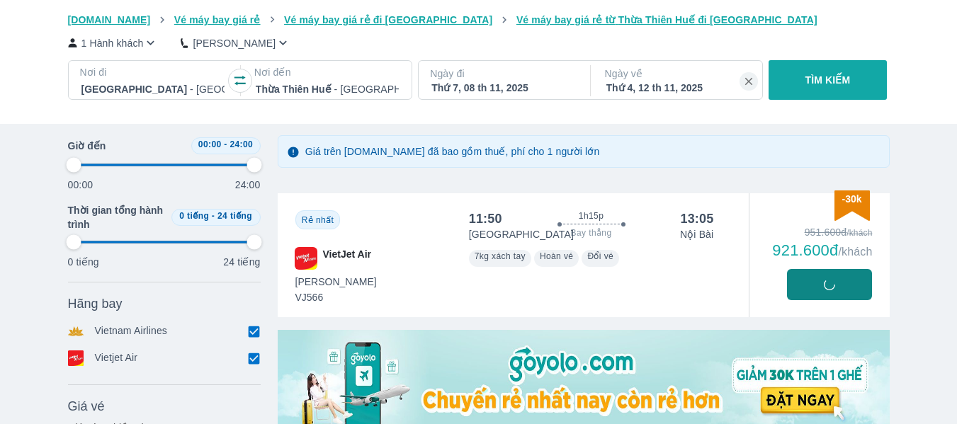
type input "97.9166666666667"
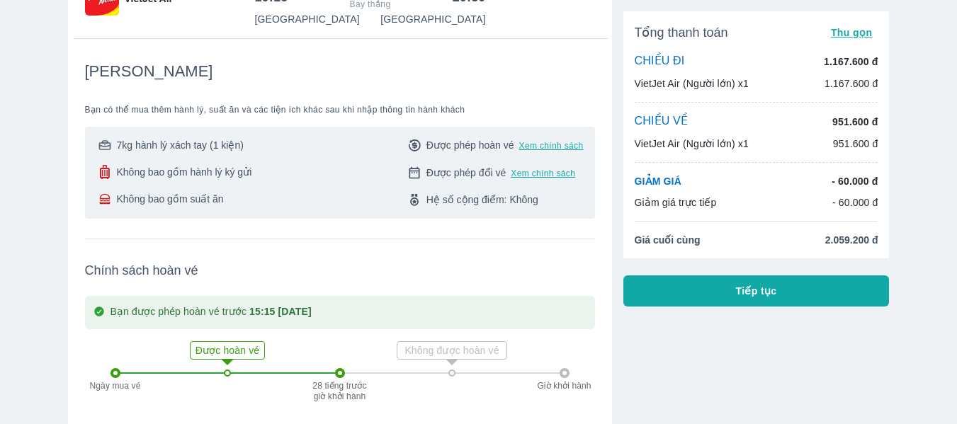
scroll to position [92, 0]
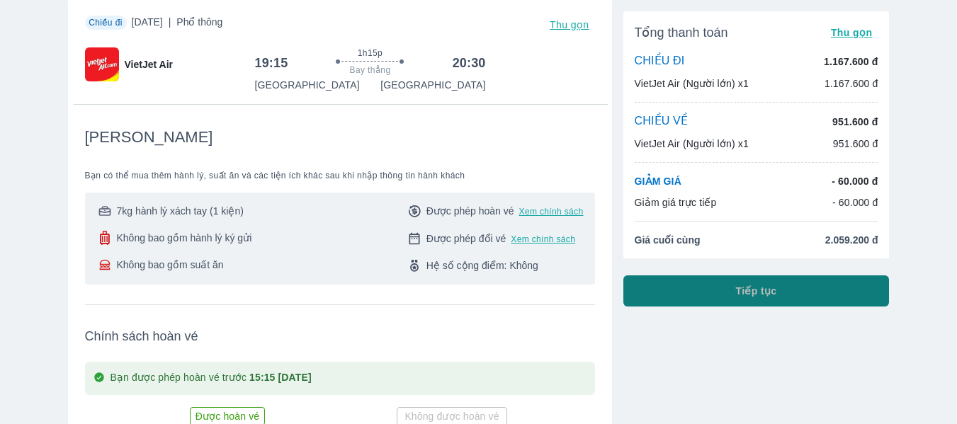
click at [754, 296] on span "Tiếp tục" at bounding box center [756, 291] width 41 height 14
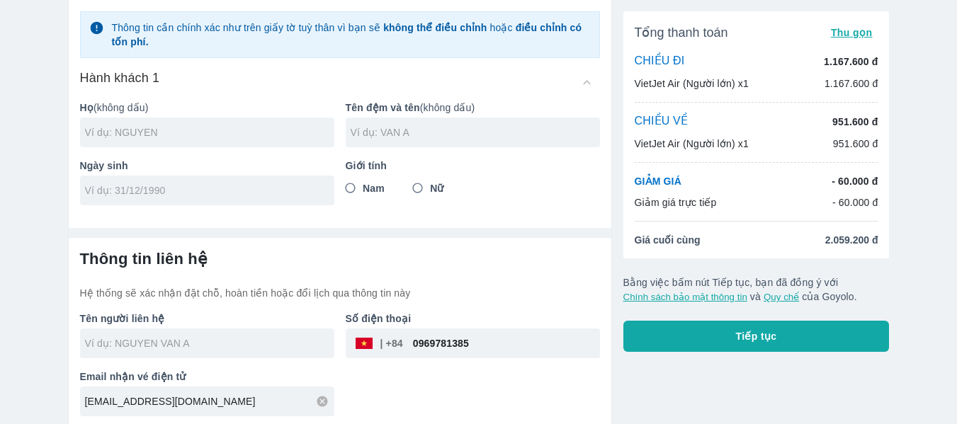
scroll to position [38, 0]
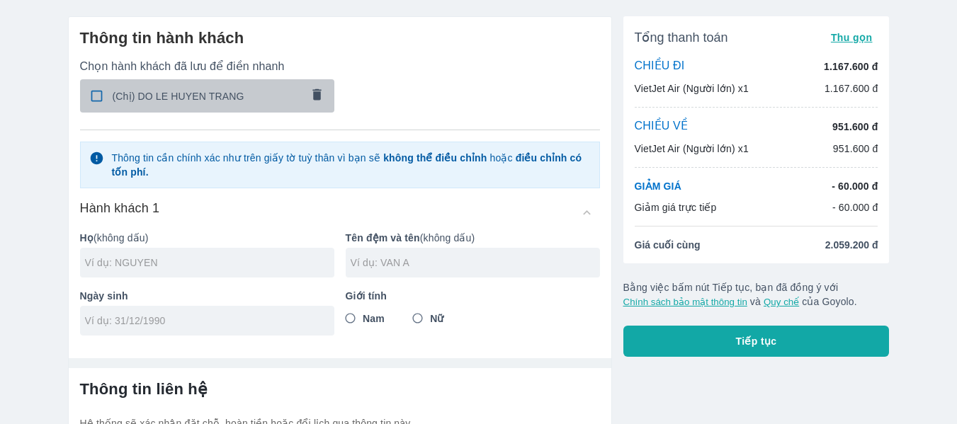
click at [98, 91] on input "checkbox" at bounding box center [97, 96] width 28 height 28
checkbox input "true"
type input "DO"
type input "LE HUYEN TRANG"
type input "[DATE]"
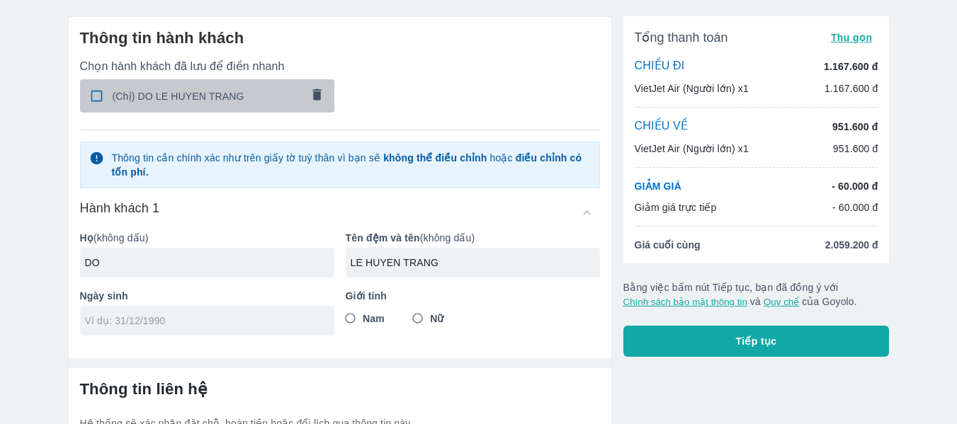
radio input "true"
type input "DO LE HUYEN TRANG"
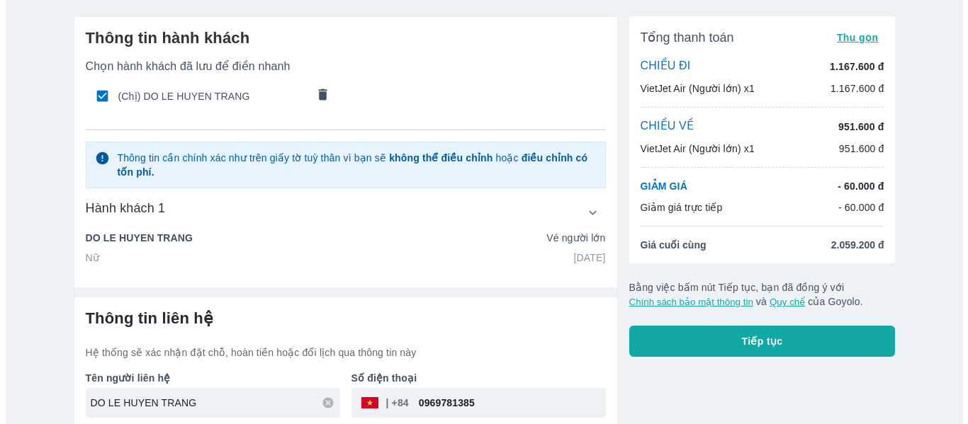
scroll to position [39, 0]
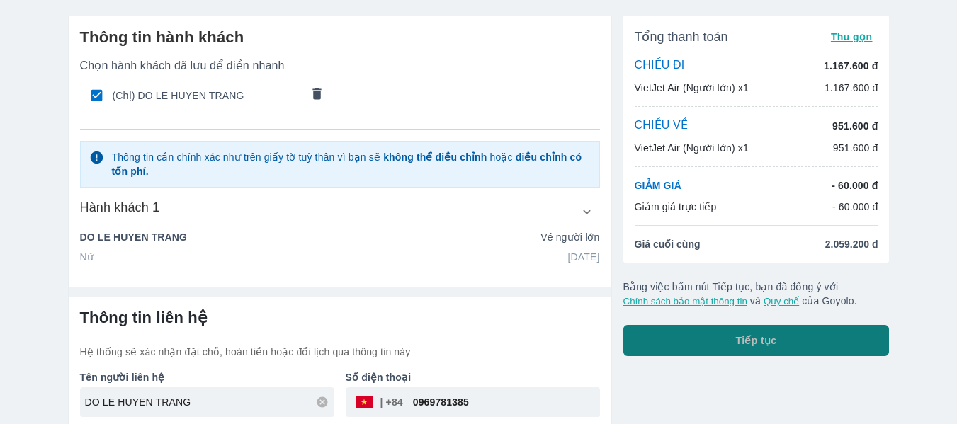
click at [824, 329] on button "Tiếp tục" at bounding box center [757, 340] width 266 height 31
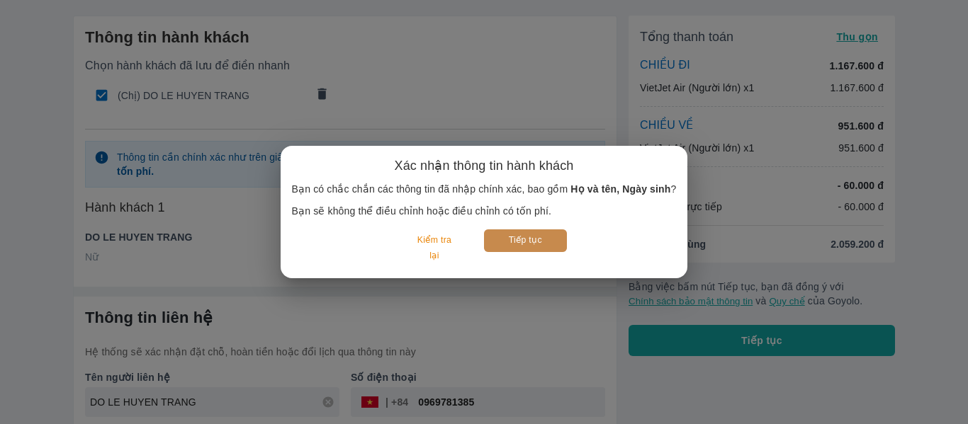
click at [536, 251] on button "Tiếp tục" at bounding box center [525, 241] width 83 height 22
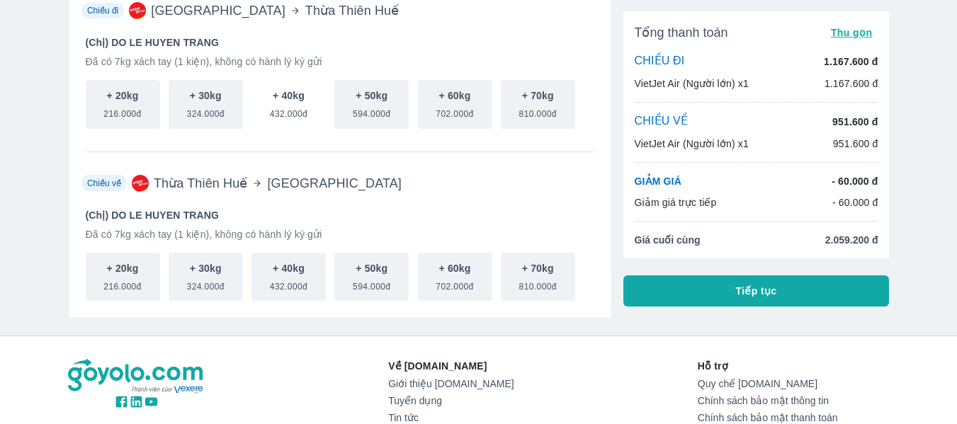
scroll to position [129, 0]
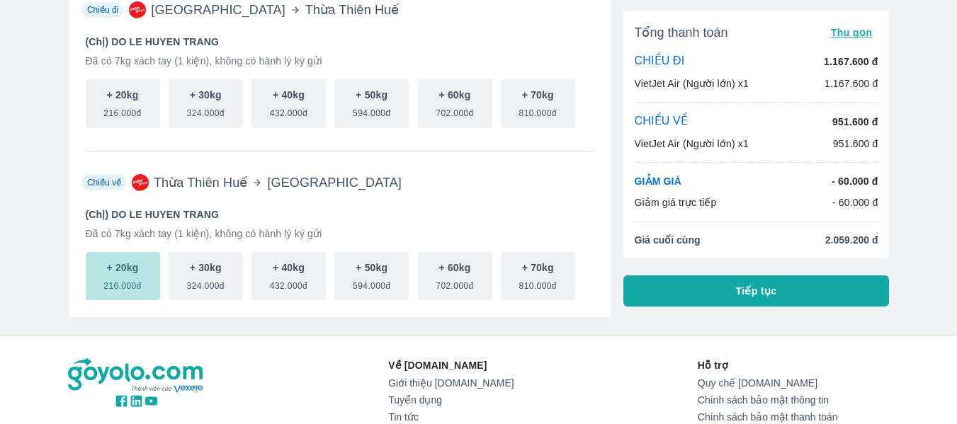
click at [137, 261] on button "+ 20kg 216.000đ" at bounding box center [123, 276] width 74 height 49
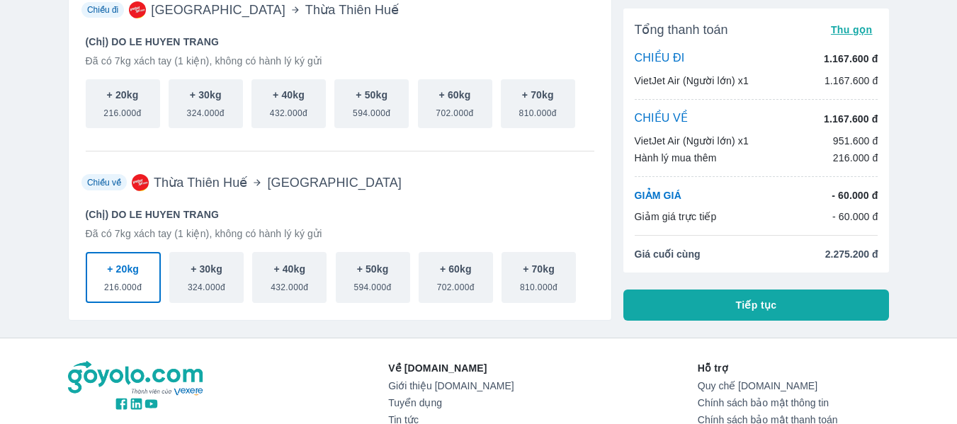
scroll to position [293, 0]
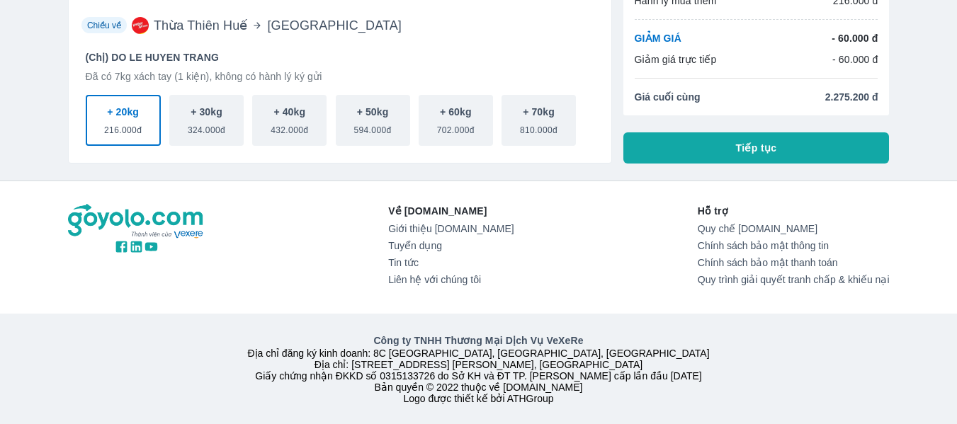
click at [832, 145] on button "Tiếp tục" at bounding box center [757, 148] width 266 height 31
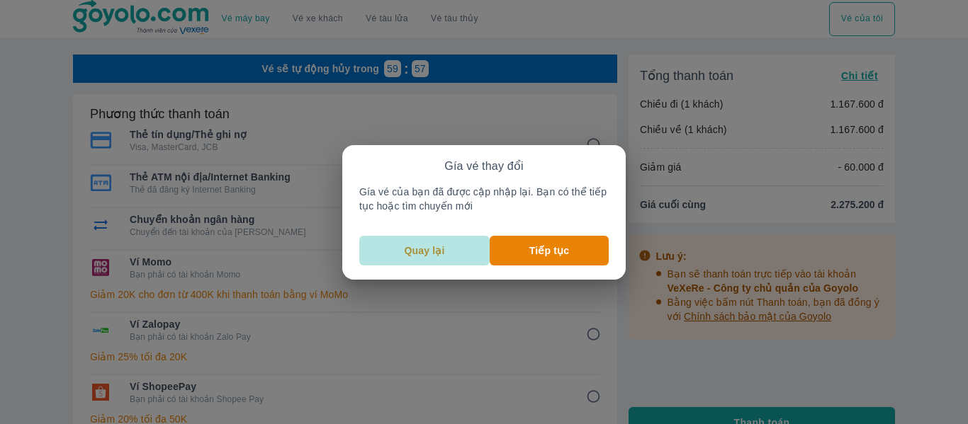
click at [404, 250] on button "Quay lại" at bounding box center [424, 251] width 130 height 30
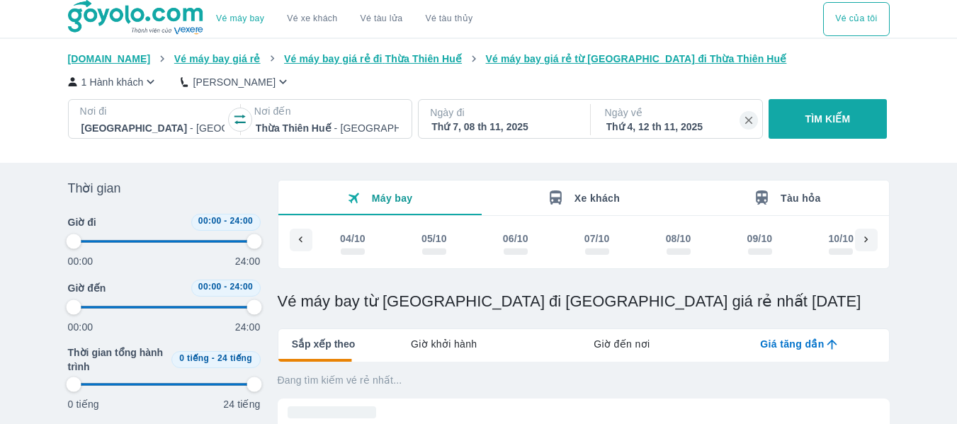
scroll to position [0, 2588]
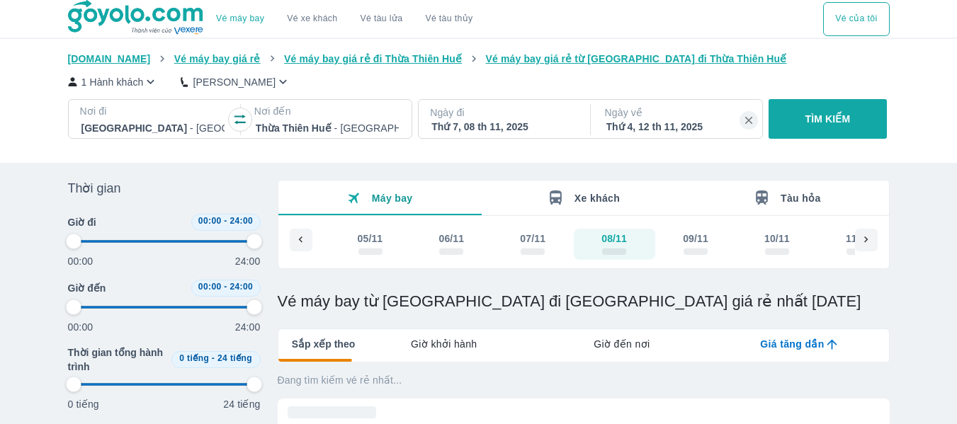
type input "97.9166666666667"
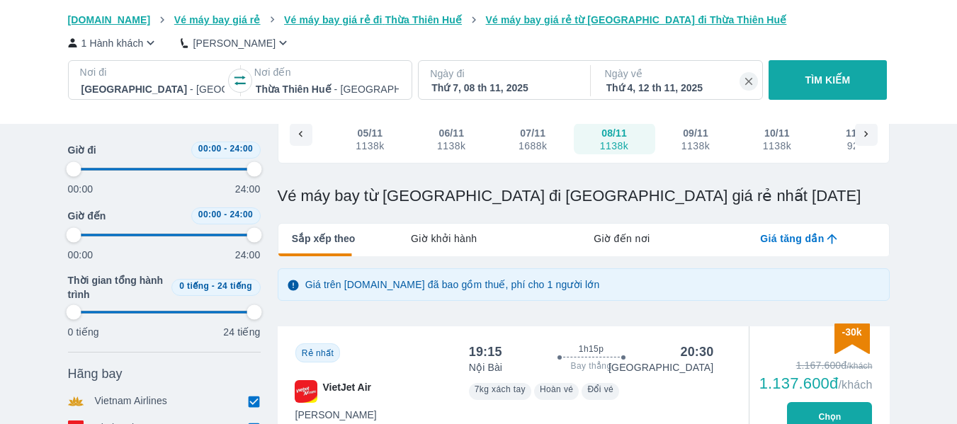
type input "97.9166666666667"
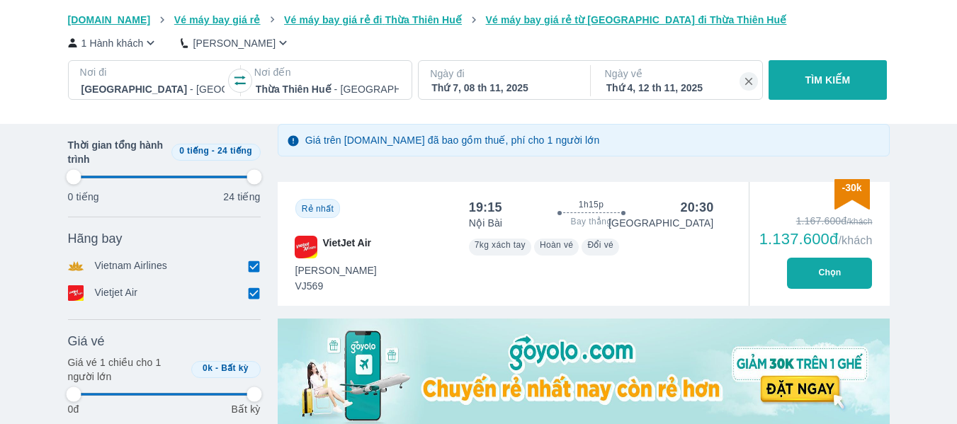
scroll to position [251, 0]
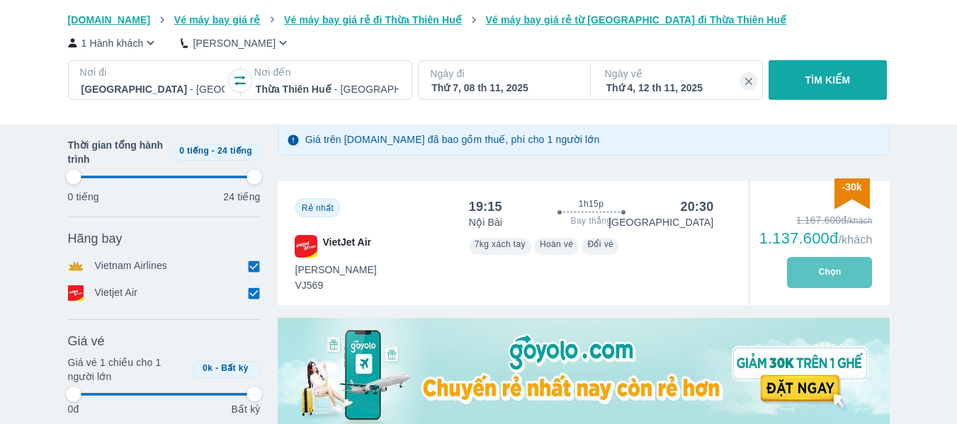
click at [825, 285] on button "Chọn" at bounding box center [829, 272] width 85 height 31
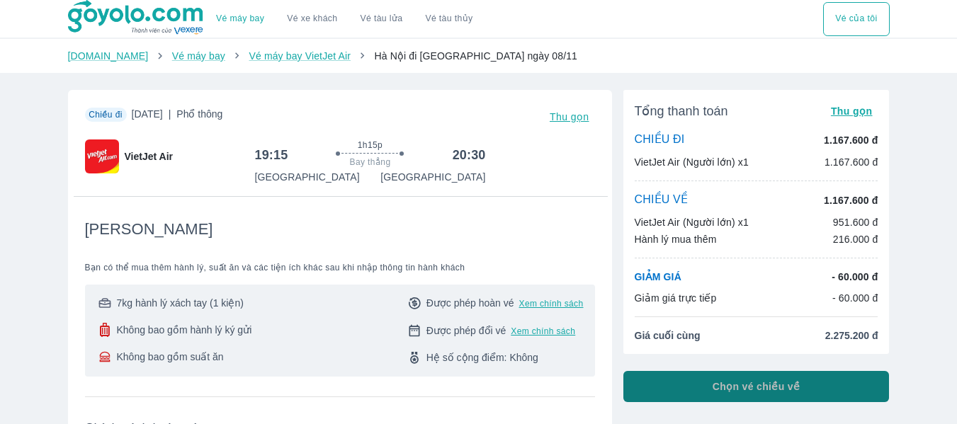
click at [711, 395] on button "Chọn vé chiều về" at bounding box center [757, 386] width 266 height 31
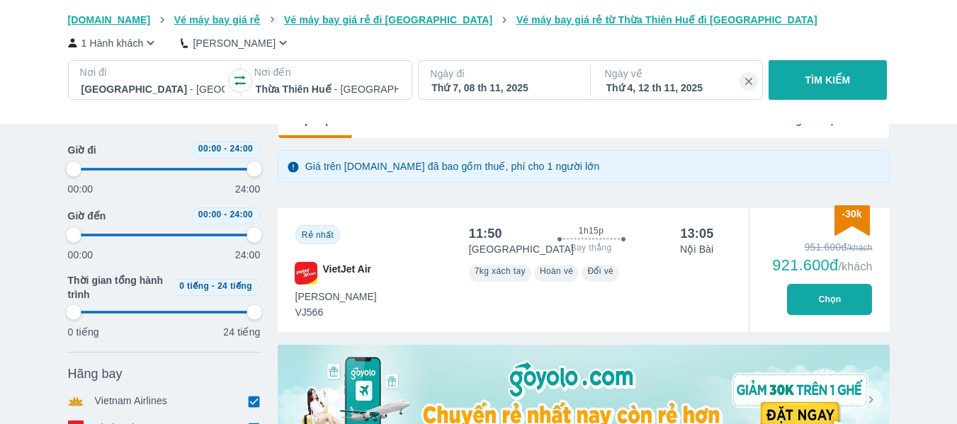
scroll to position [336, 0]
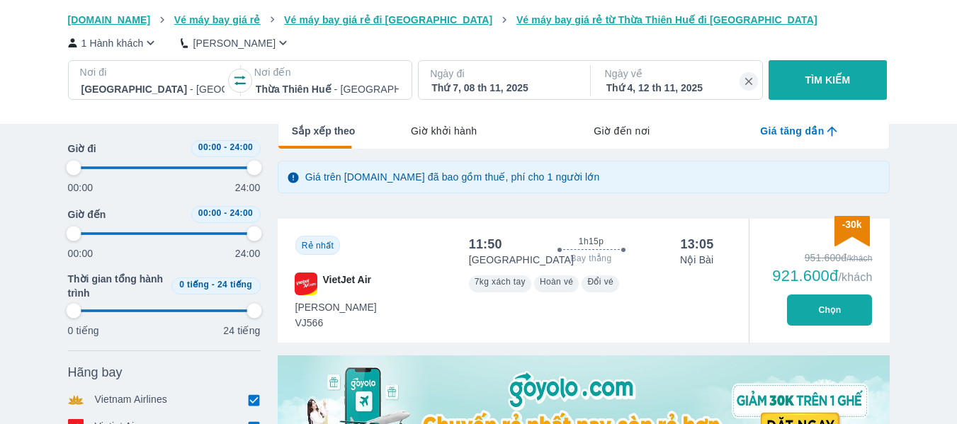
click at [832, 312] on button "Chọn" at bounding box center [829, 310] width 85 height 31
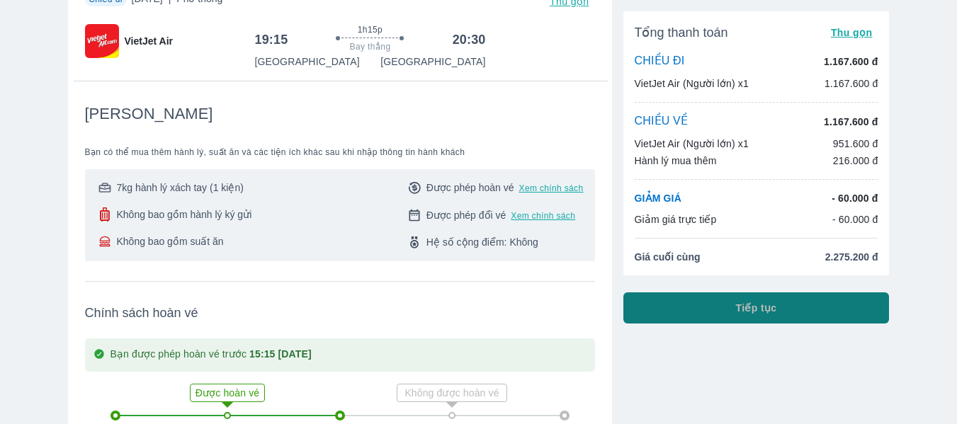
click at [813, 298] on button "Tiếp tục" at bounding box center [757, 308] width 266 height 31
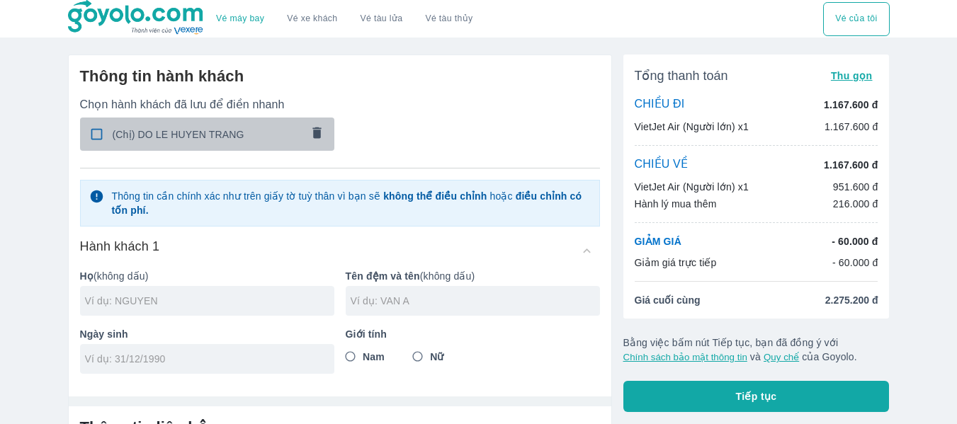
click at [206, 135] on span "(Chị) DO LE HUYEN TRANG" at bounding box center [207, 135] width 188 height 14
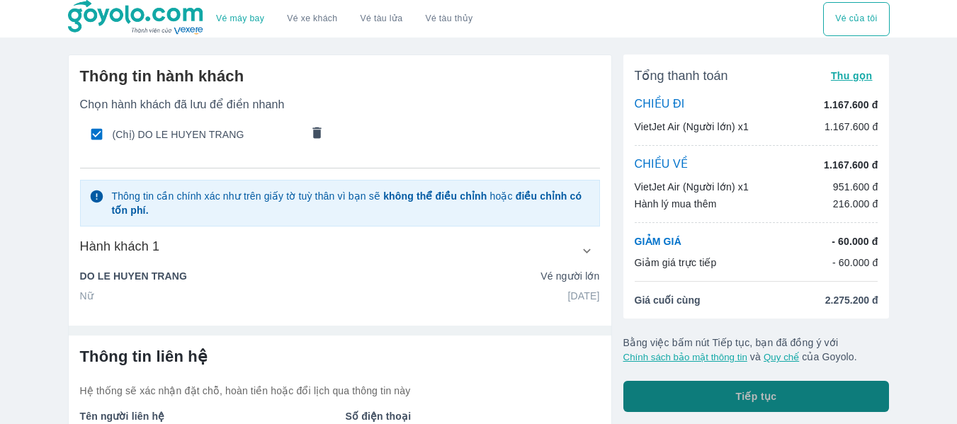
click at [688, 405] on button "Tiếp tục" at bounding box center [757, 396] width 266 height 31
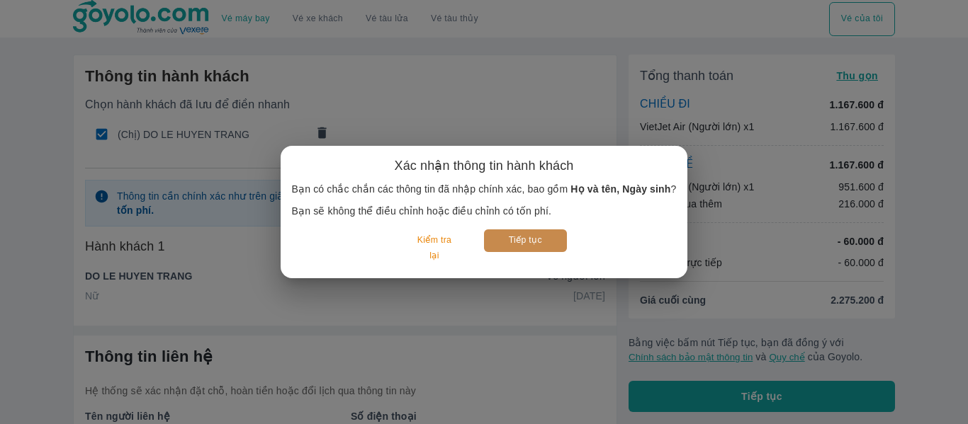
click at [504, 239] on button "Tiếp tục" at bounding box center [525, 241] width 83 height 22
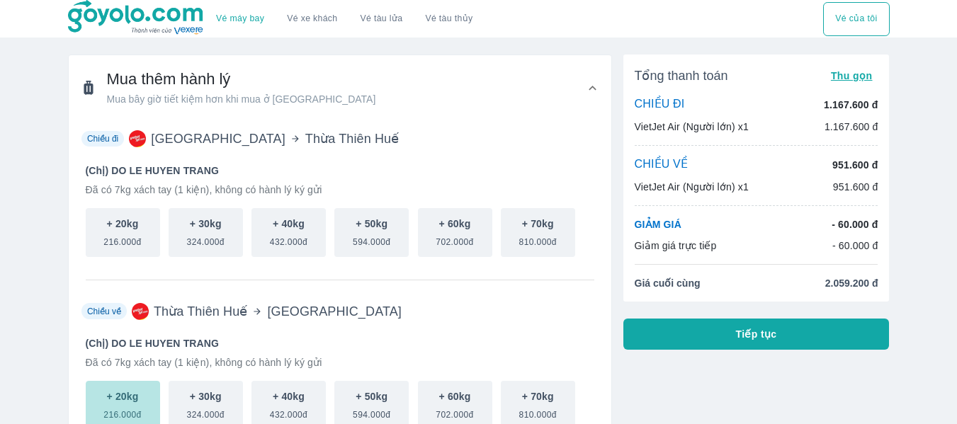
click at [122, 409] on span "216.000đ" at bounding box center [122, 412] width 38 height 17
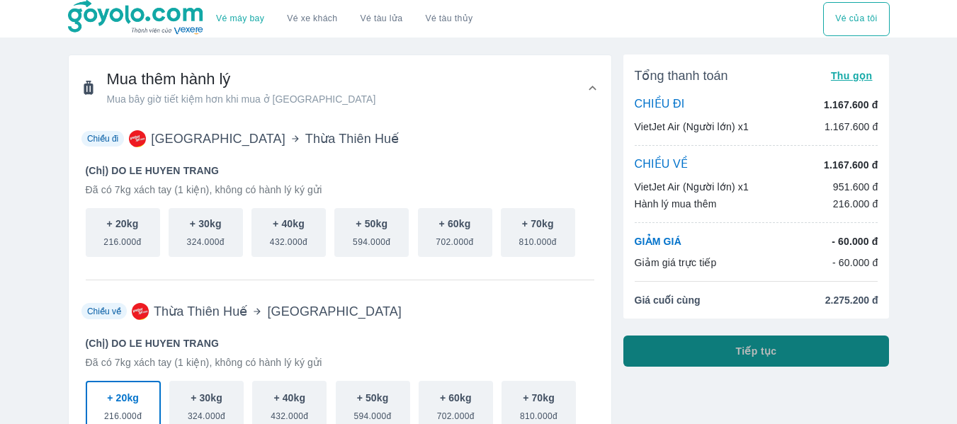
click at [684, 347] on button "Tiếp tục" at bounding box center [757, 351] width 266 height 31
